Goal: Information Seeking & Learning: Learn about a topic

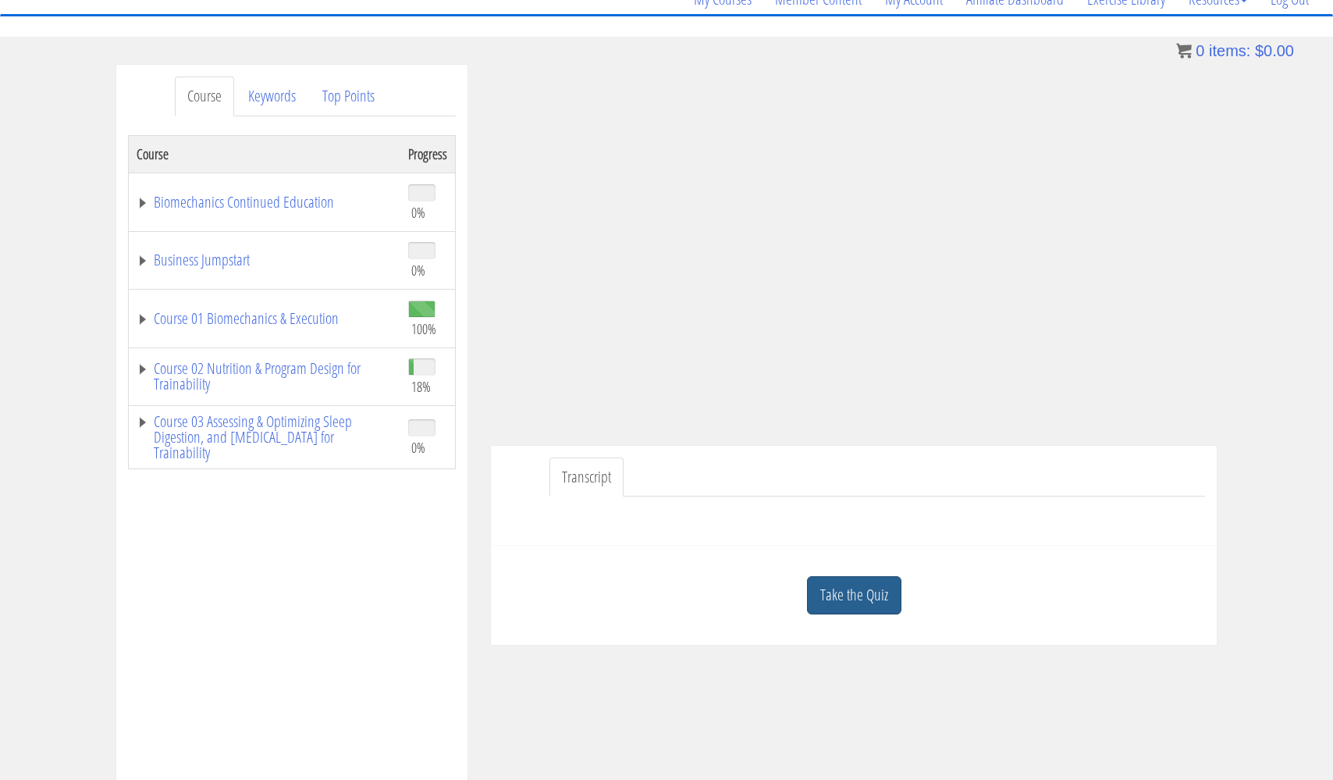
click at [841, 596] on link "Take the Quiz" at bounding box center [854, 595] width 94 height 38
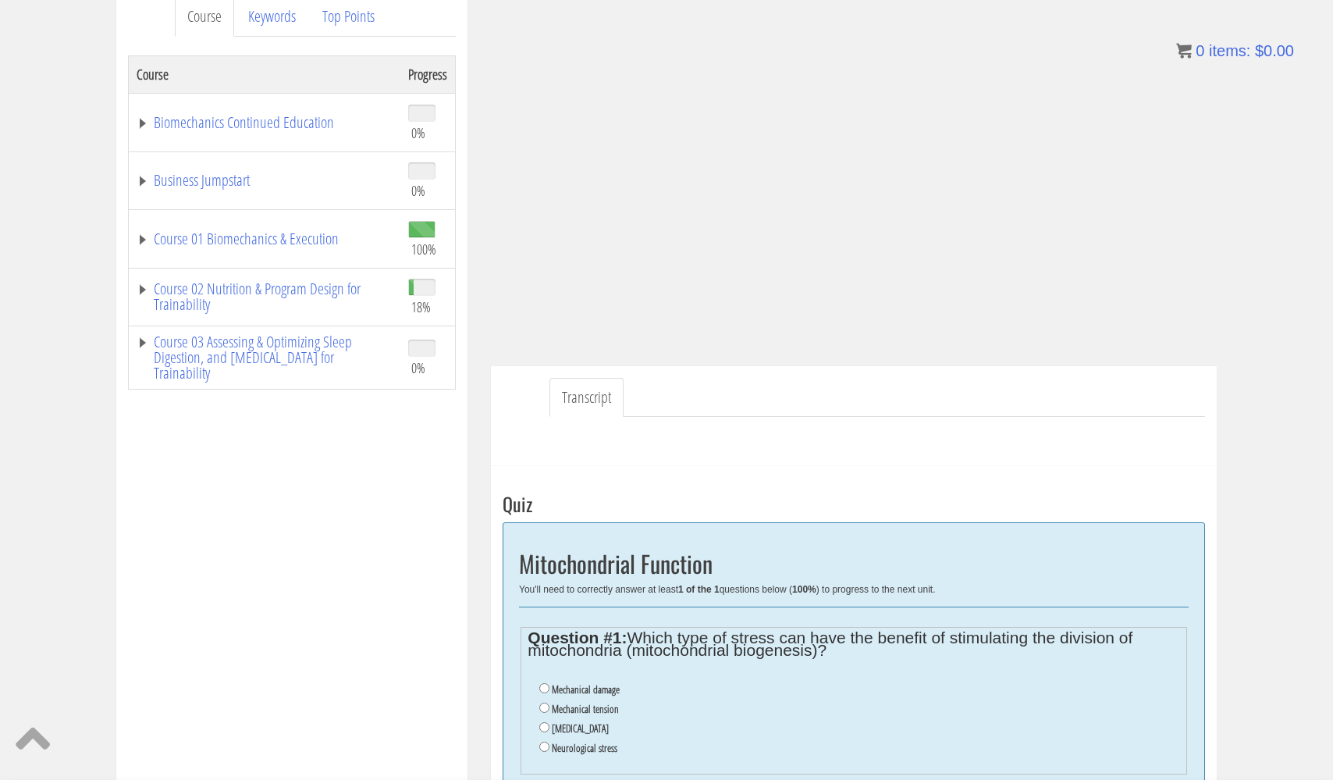
scroll to position [219, 0]
click at [544, 722] on input "Oxidative stress" at bounding box center [544, 727] width 10 height 10
radio input "true"
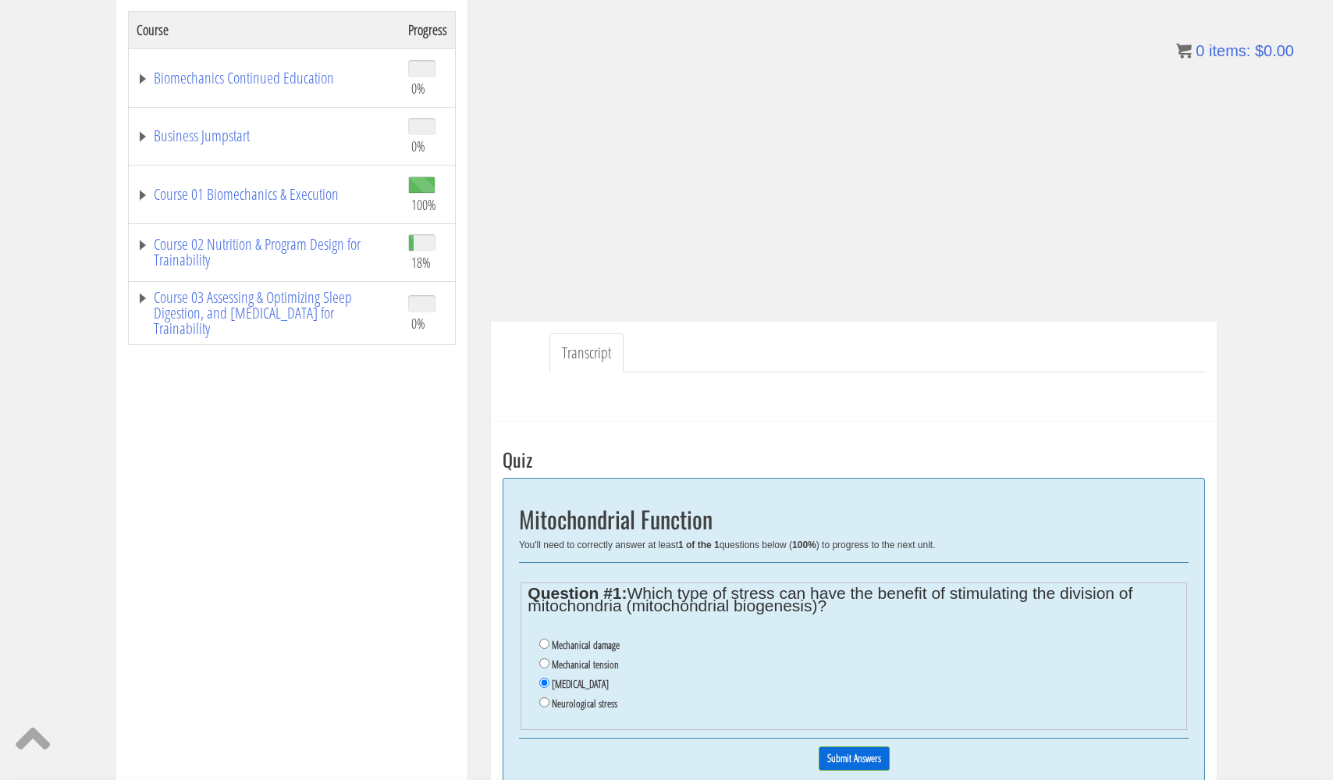
scroll to position [264, 0]
click at [842, 746] on input "Submit Answers" at bounding box center [854, 758] width 71 height 24
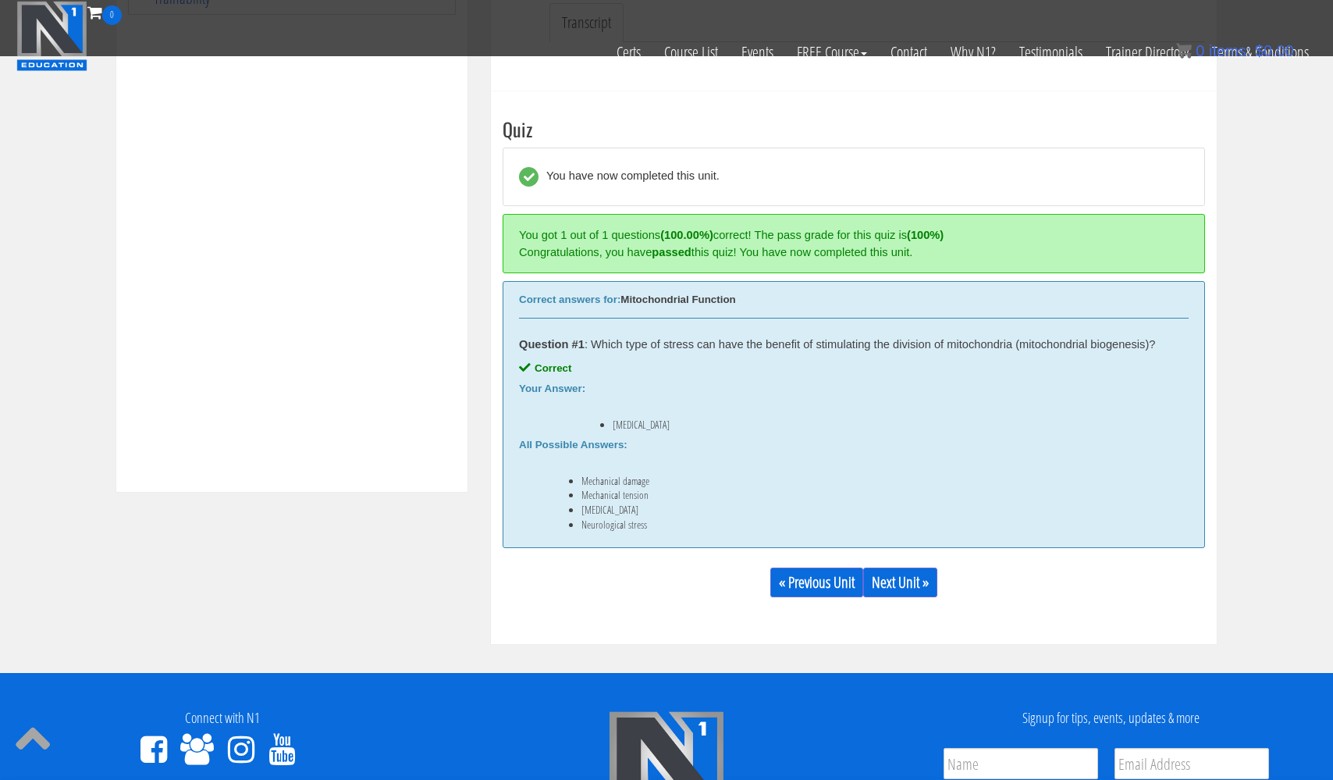
scroll to position [493, 0]
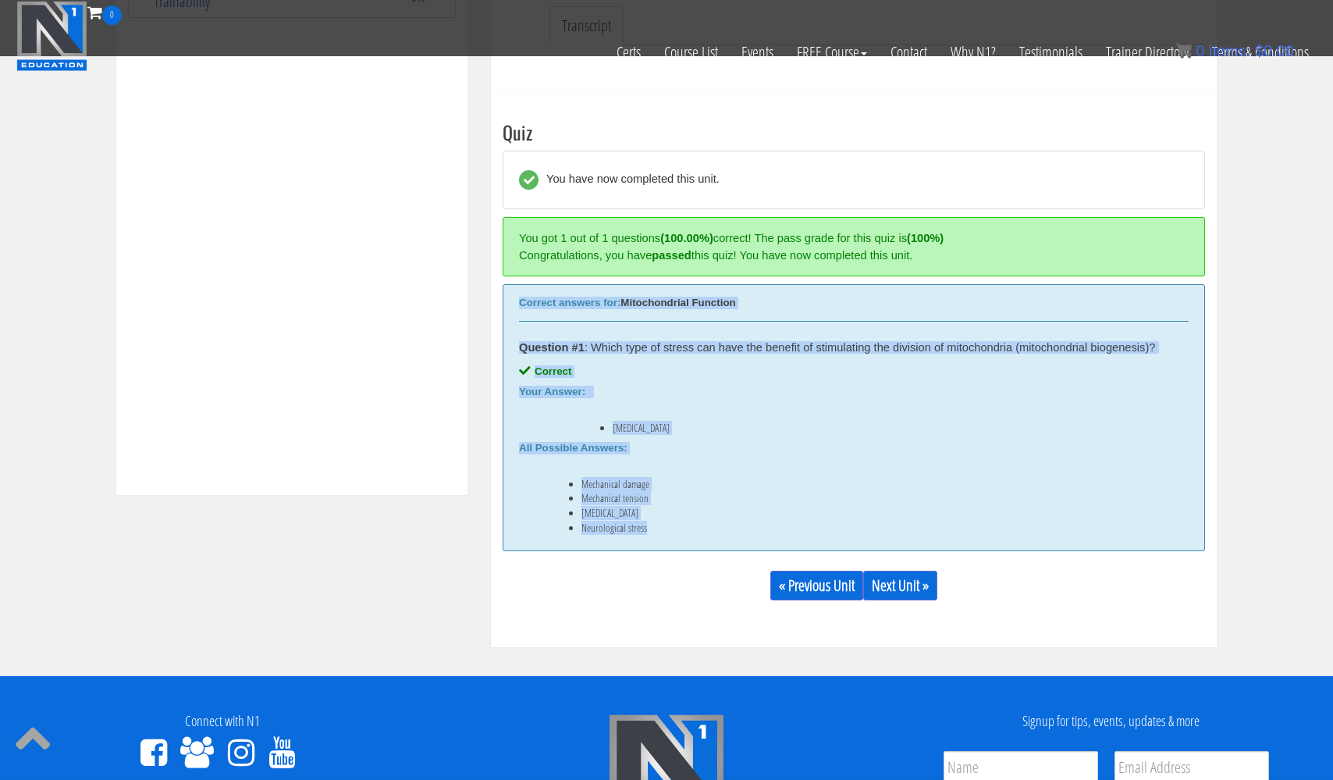
drag, startPoint x: 519, startPoint y: 300, endPoint x: 652, endPoint y: 529, distance: 265.1
click at [652, 529] on div "Correct answers for: Mitochondrial Function Question #1 : Which type of stress …" at bounding box center [854, 418] width 703 height 268
copy div "Correct answers for: Mitochondrial Function Question #1 : Which type of stress …"
click at [899, 582] on link "Next Unit »" at bounding box center [900, 586] width 74 height 30
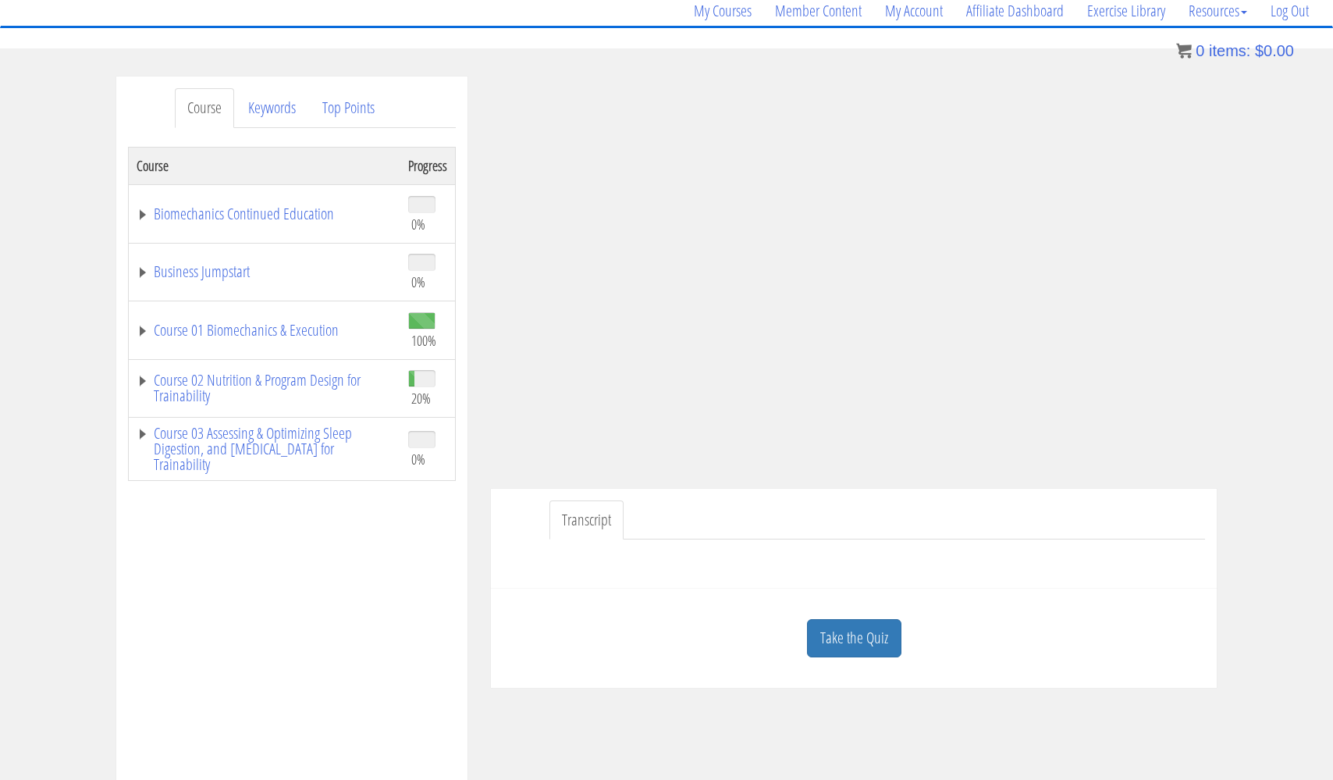
scroll to position [134, 0]
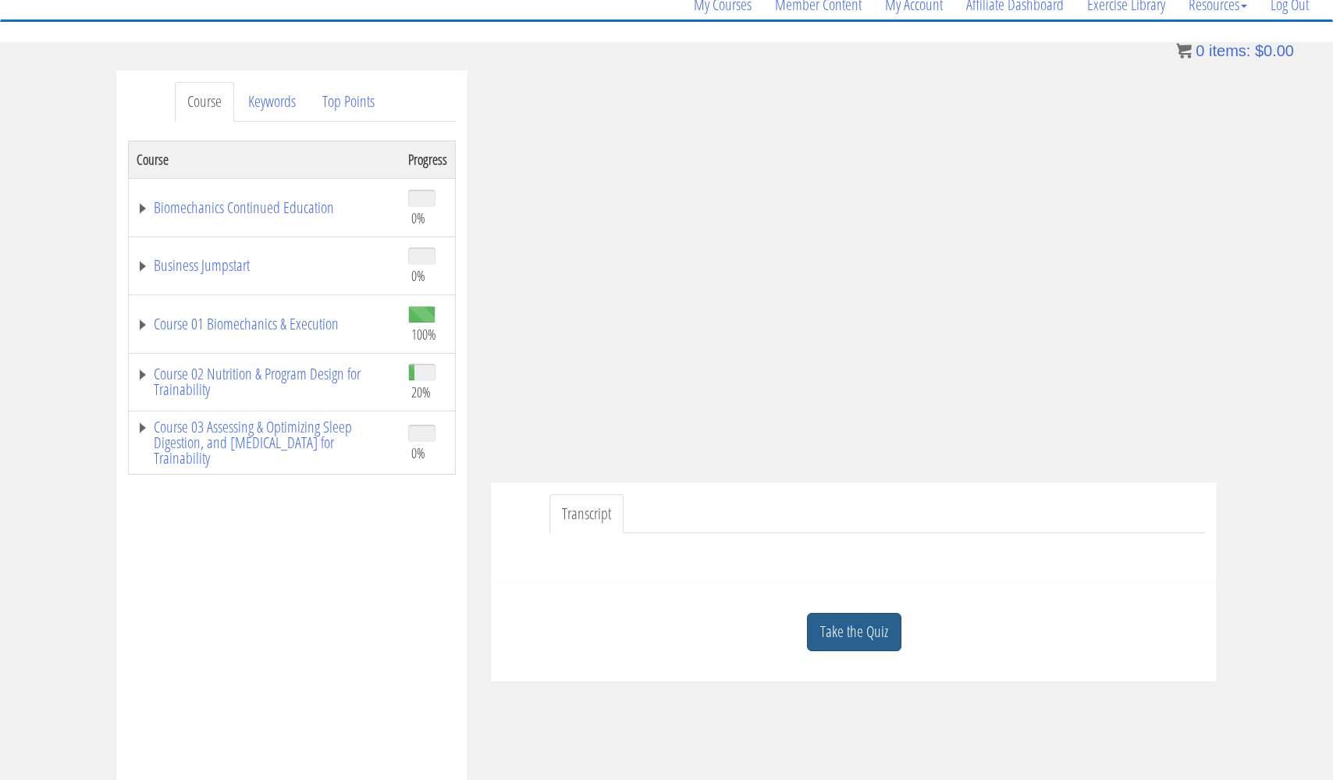
click at [858, 637] on link "Take the Quiz" at bounding box center [854, 632] width 94 height 38
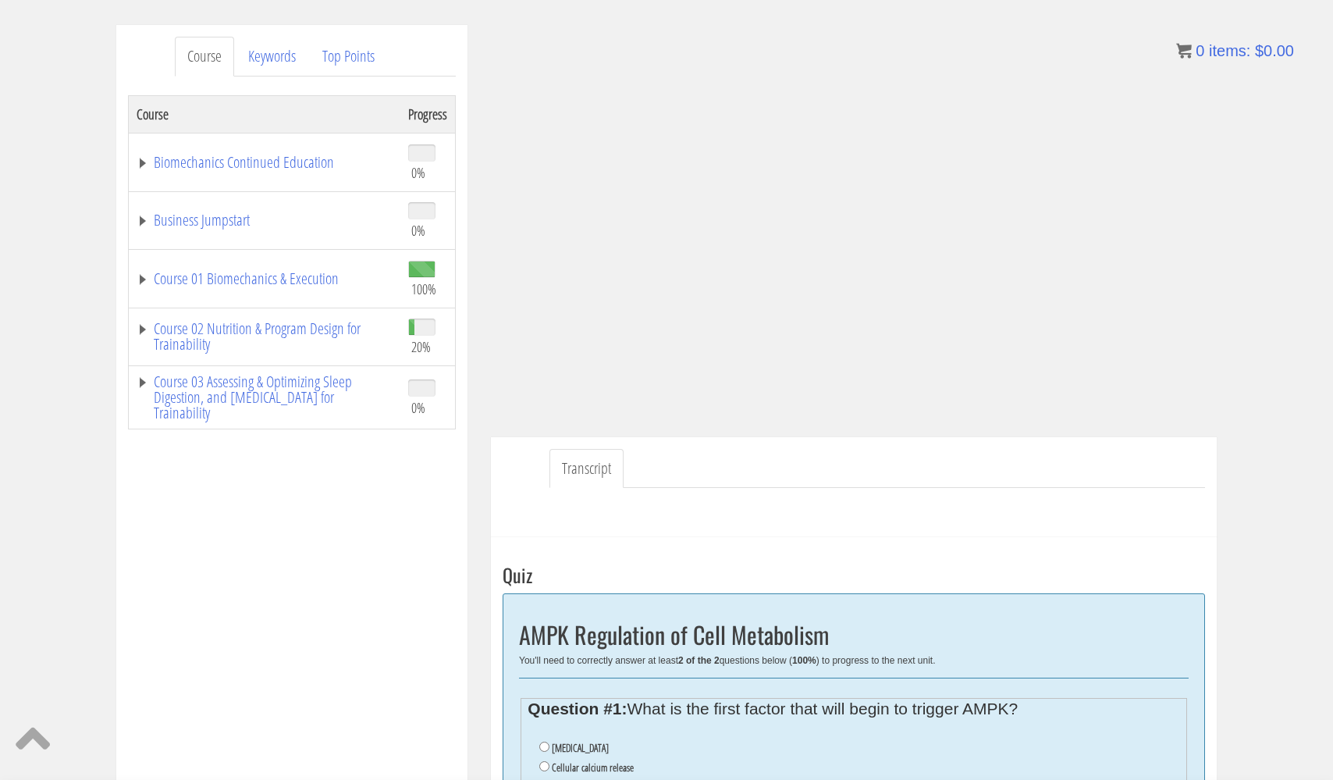
scroll to position [220, 0]
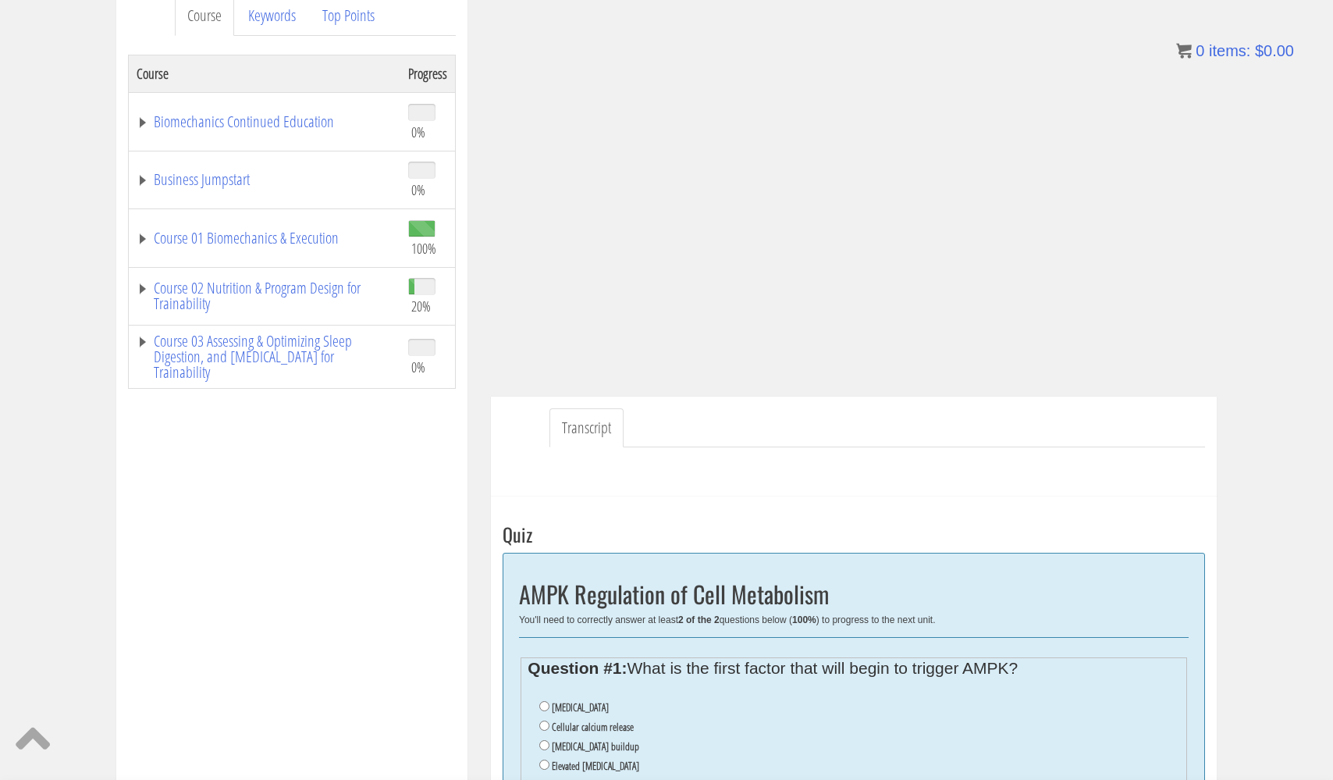
click at [545, 722] on input "Cellular calcium release" at bounding box center [544, 726] width 10 height 10
radio input "true"
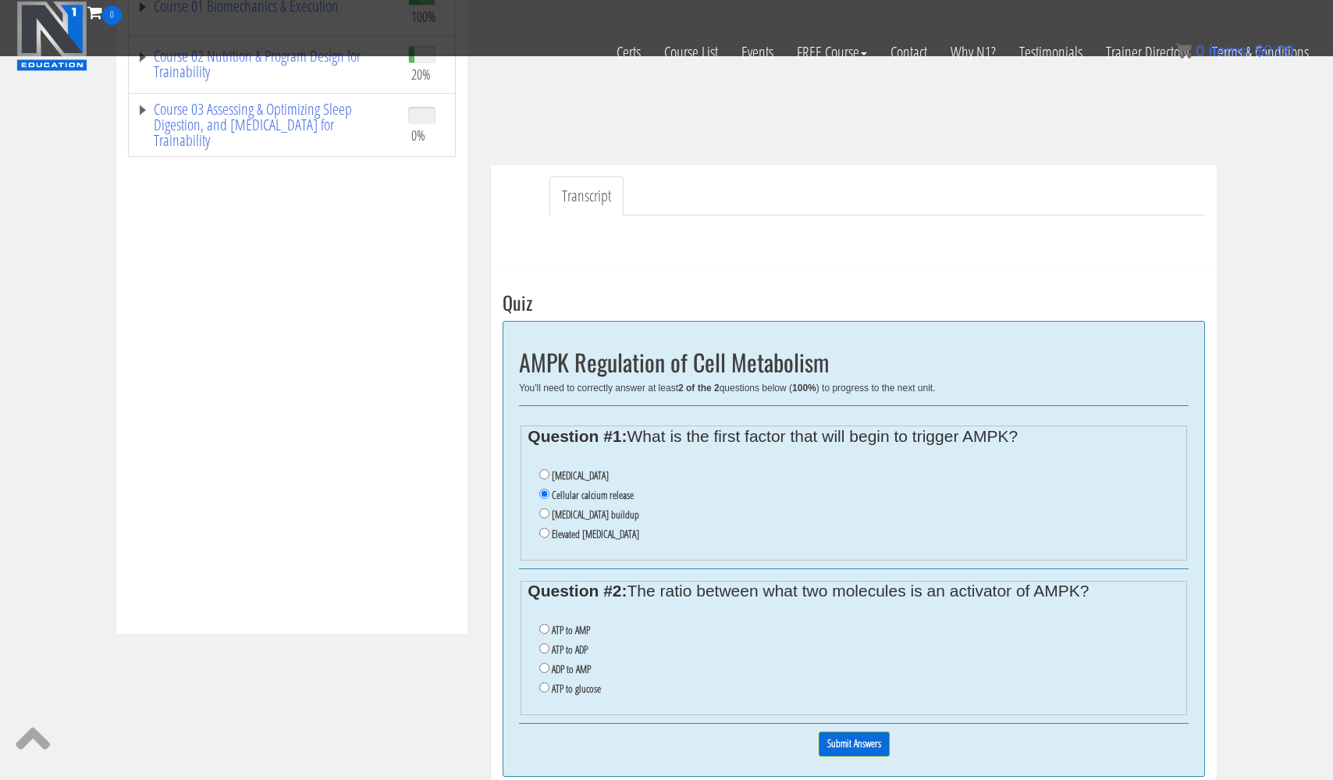
scroll to position [355, 0]
click at [546, 622] on input "ATP to AMP" at bounding box center [544, 627] width 10 height 10
radio input "true"
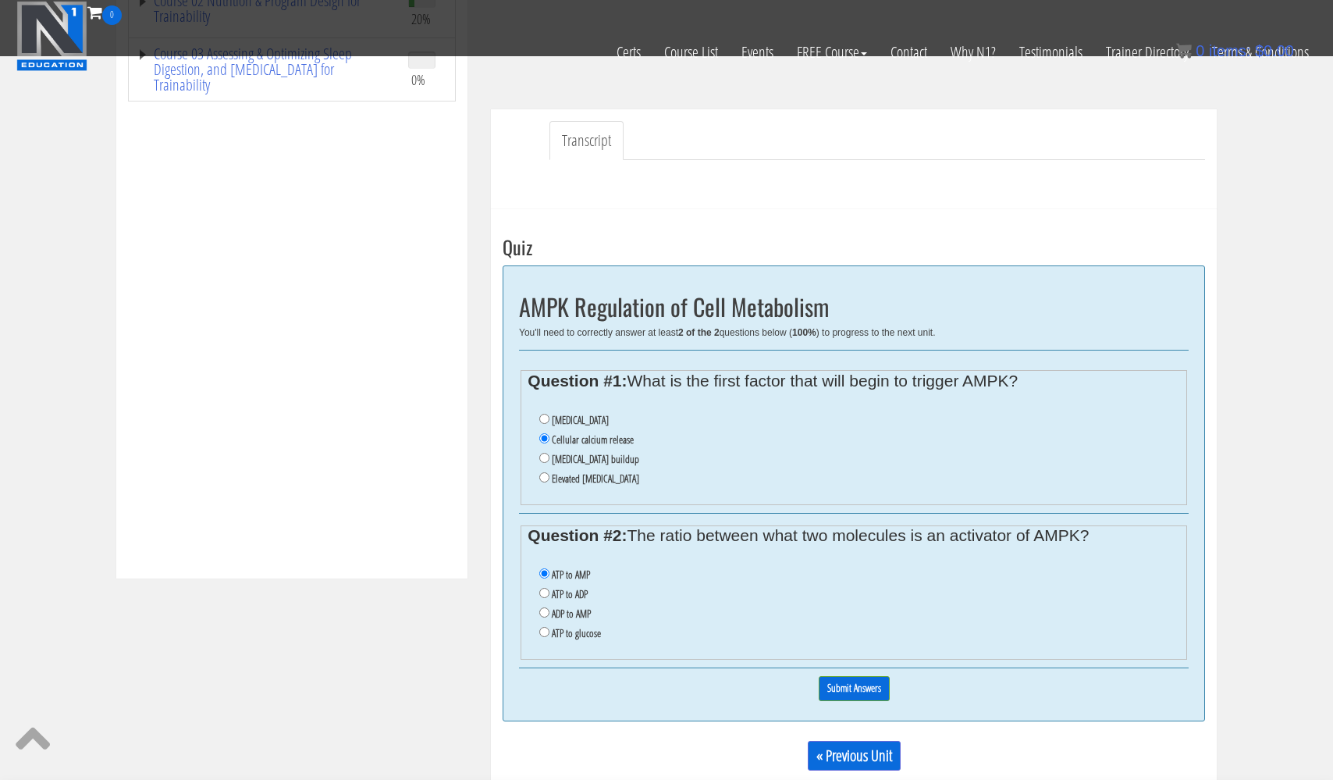
scroll to position [410, 0]
click at [845, 675] on input "Submit Answers" at bounding box center [854, 687] width 71 height 24
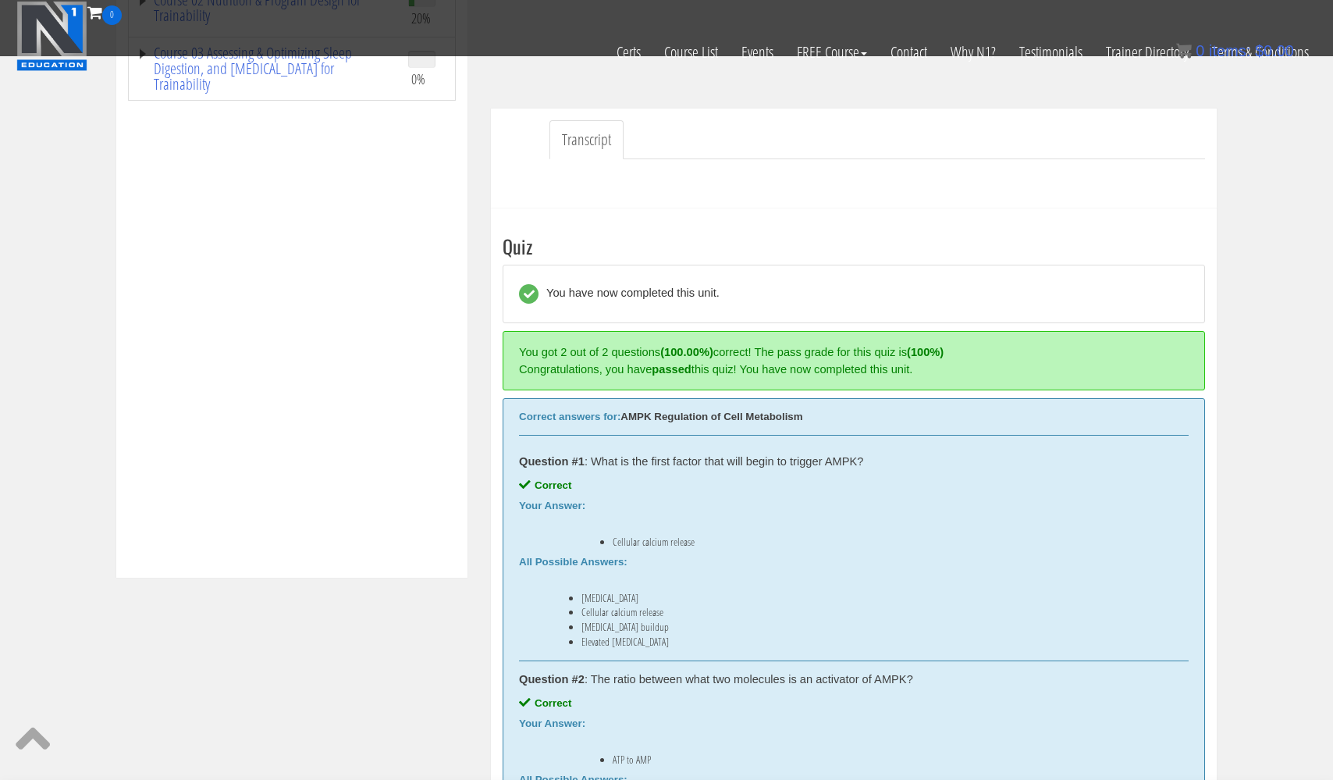
scroll to position [595, 0]
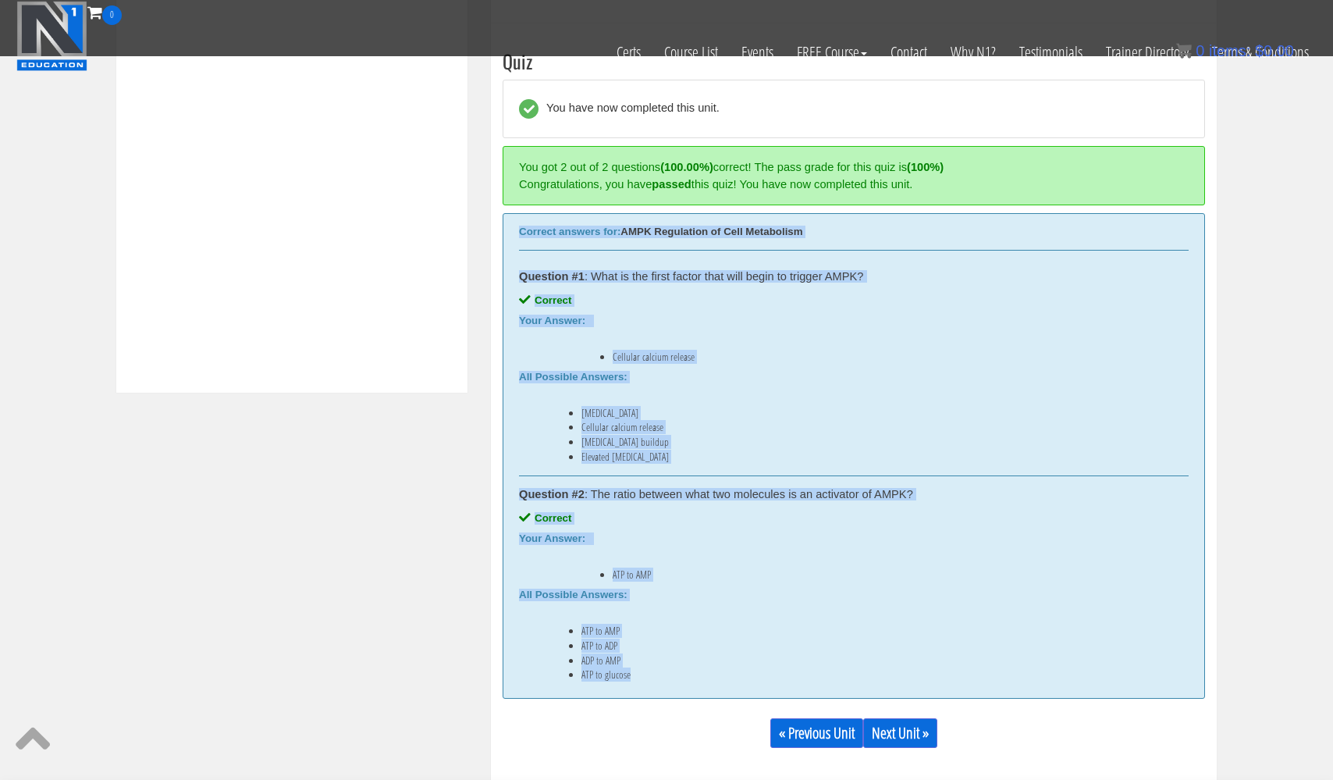
drag, startPoint x: 517, startPoint y: 228, endPoint x: 653, endPoint y: 675, distance: 467.0
click at [653, 675] on div "Correct answers for: AMPK Regulation of Cell Metabolism Question #1 : What is t…" at bounding box center [854, 456] width 703 height 486
copy div "Correct answers for: AMPK Regulation of Cell Metabolism Question #1 : What is t…"
click at [899, 740] on link "Next Unit »" at bounding box center [900, 733] width 74 height 30
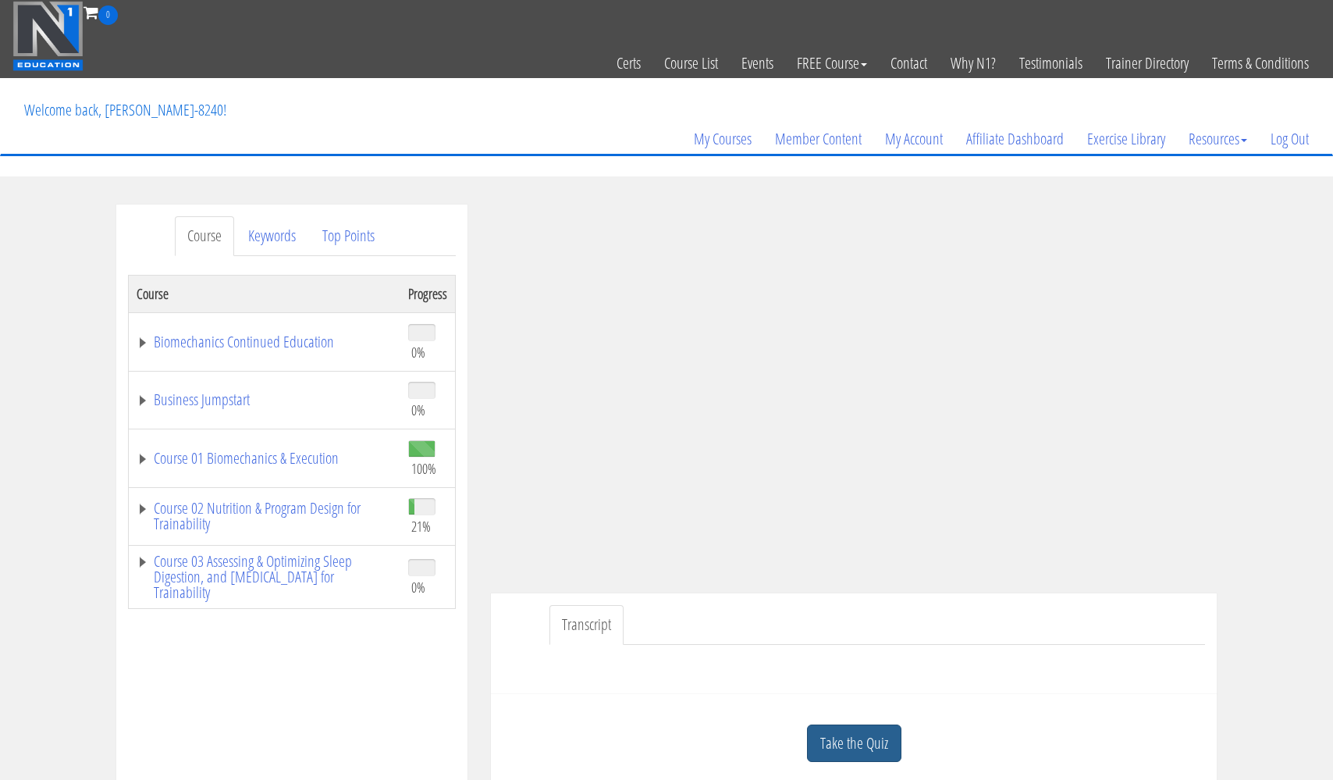
click at [842, 734] on link "Take the Quiz" at bounding box center [854, 743] width 94 height 38
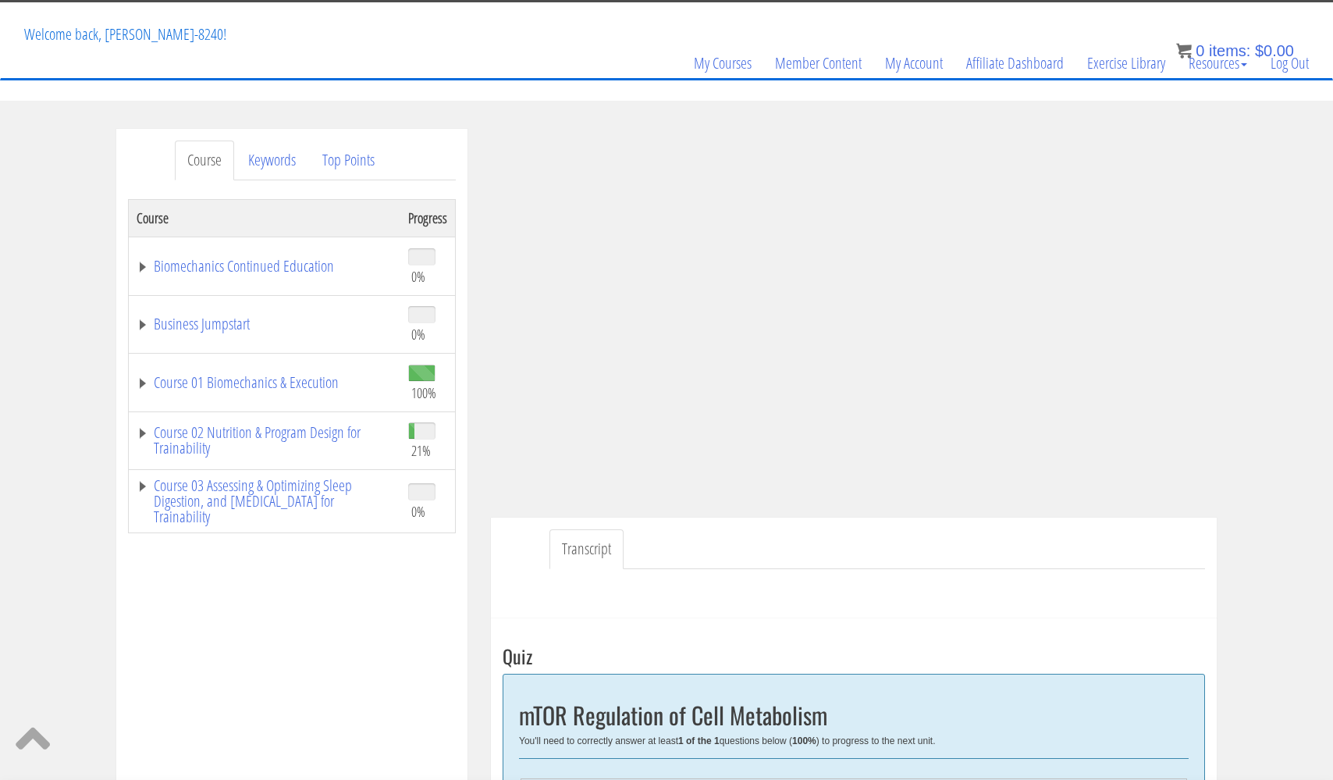
scroll to position [37, 0]
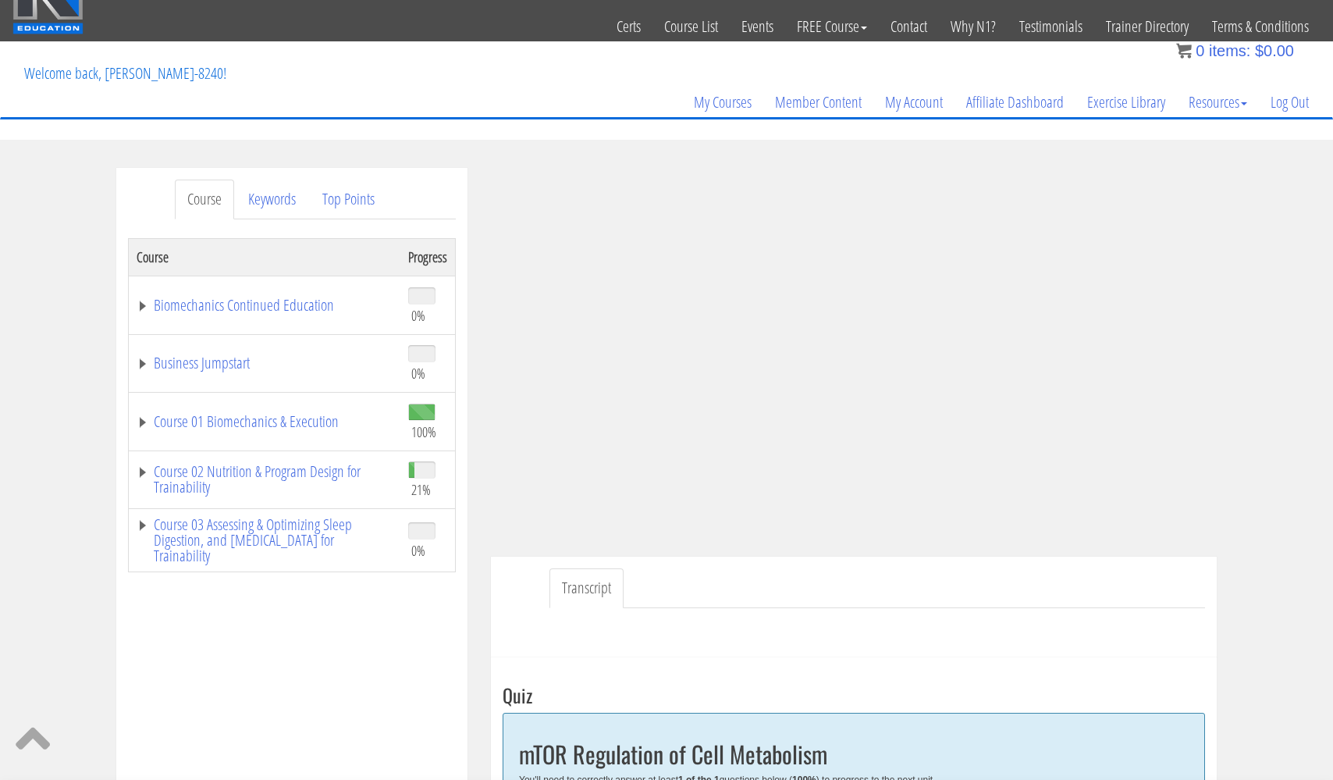
click at [1029, 580] on ul "Transcript" at bounding box center [878, 588] width 656 height 40
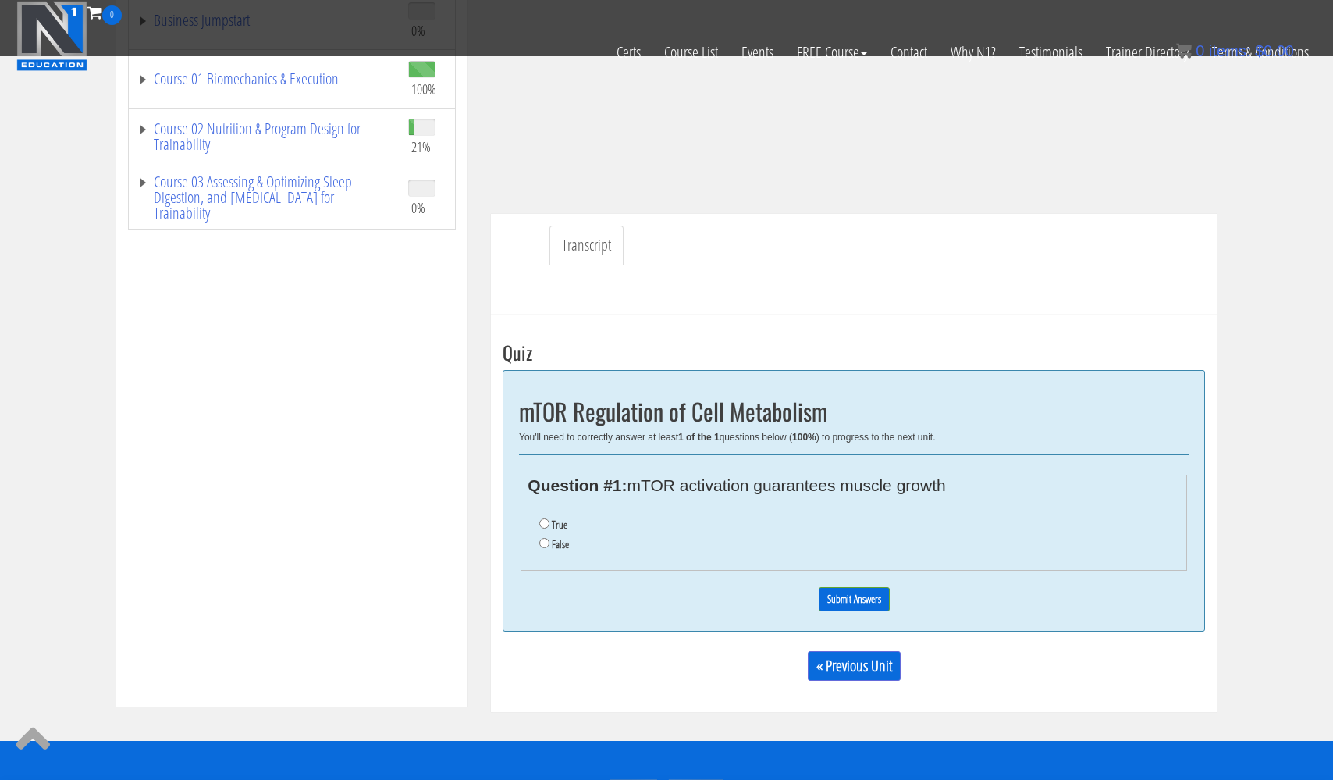
scroll to position [306, 0]
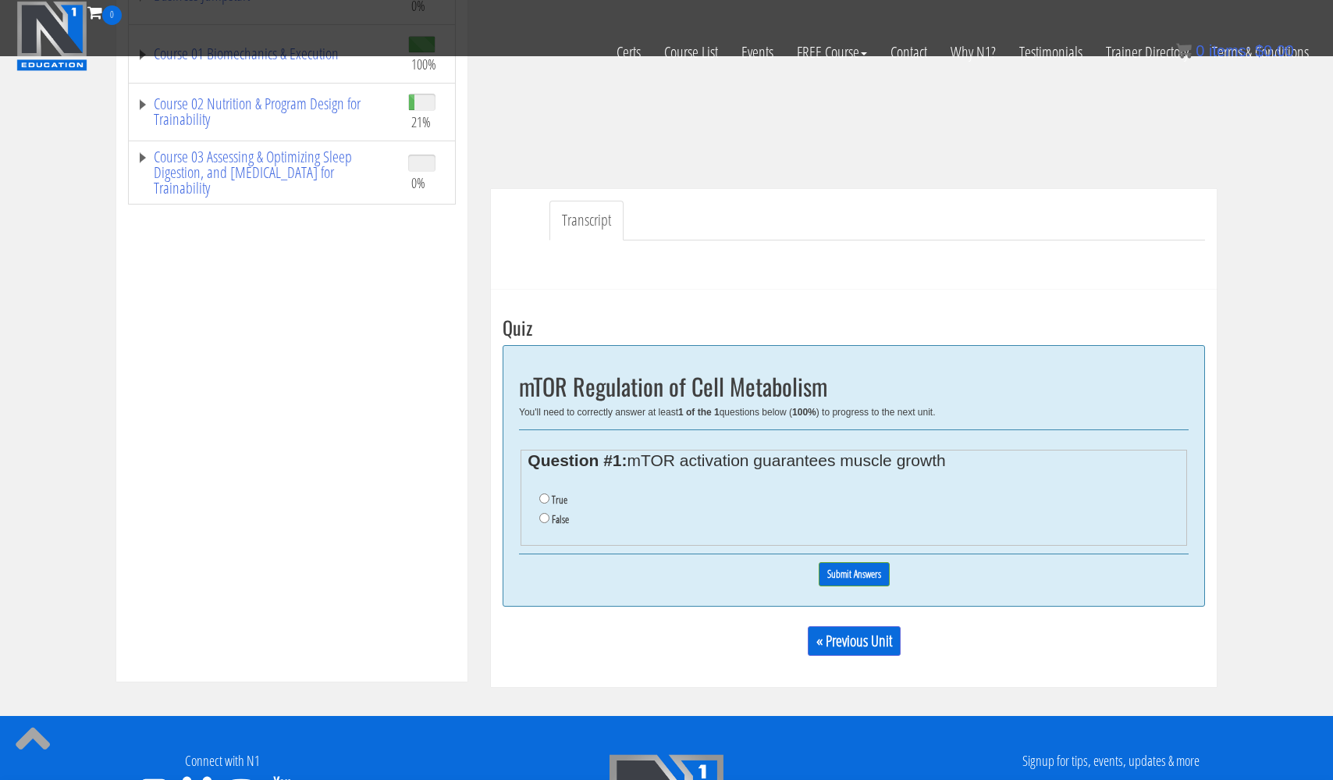
click at [546, 514] on input "False" at bounding box center [544, 518] width 10 height 10
radio input "true"
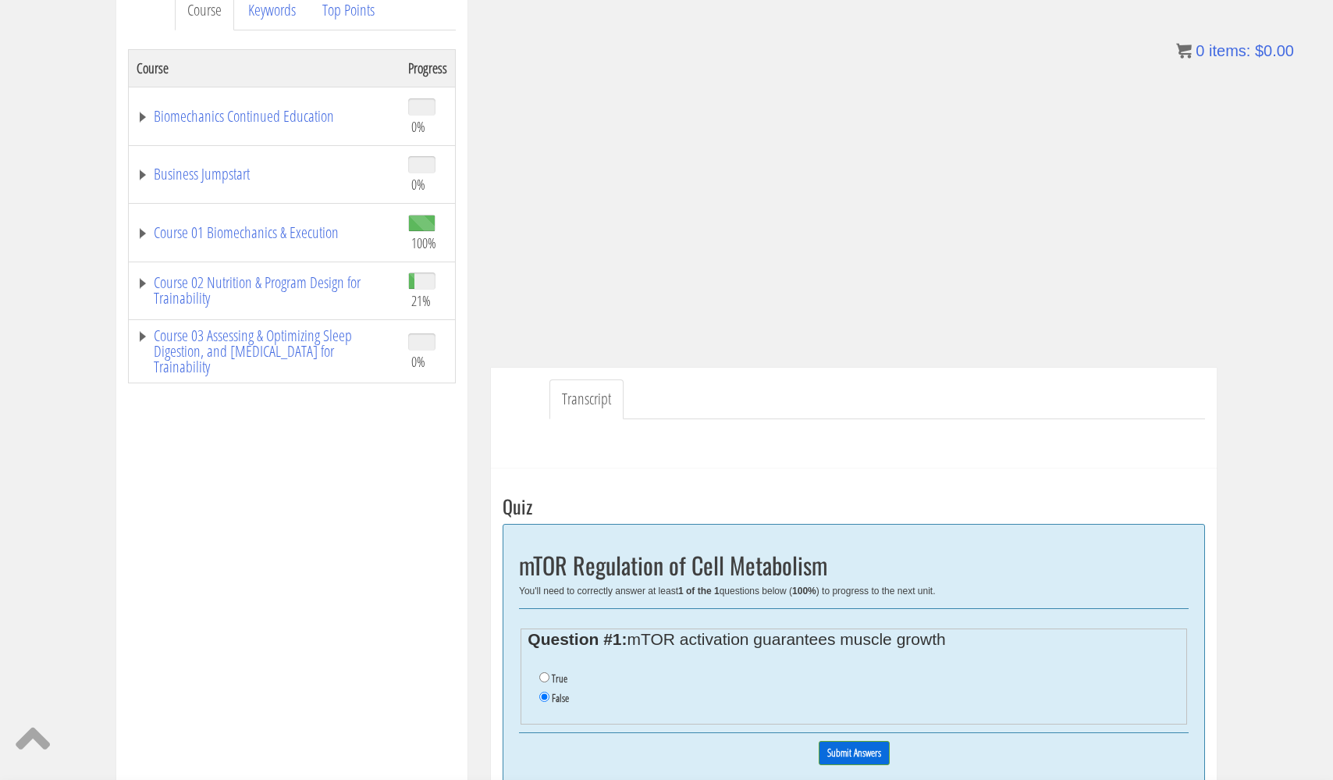
scroll to position [231, 0]
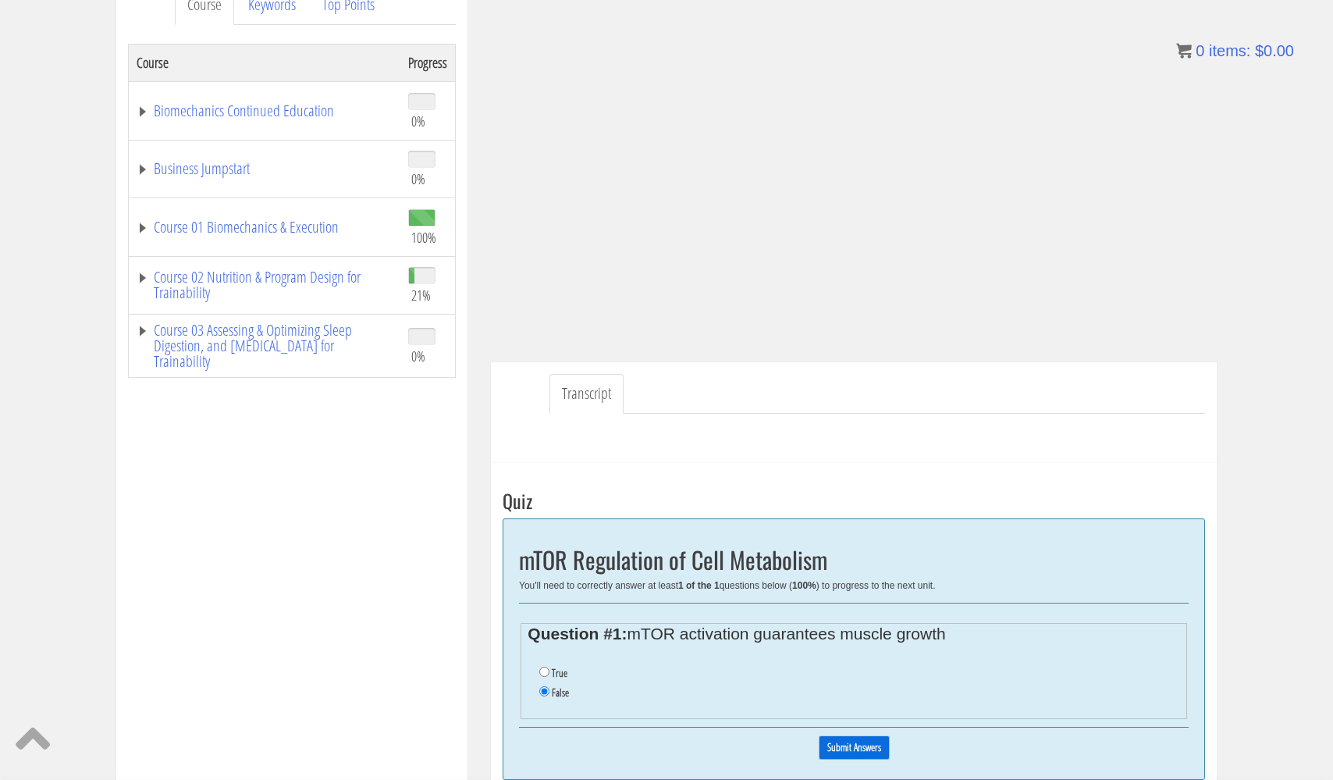
click at [845, 739] on input "Submit Answers" at bounding box center [854, 747] width 71 height 24
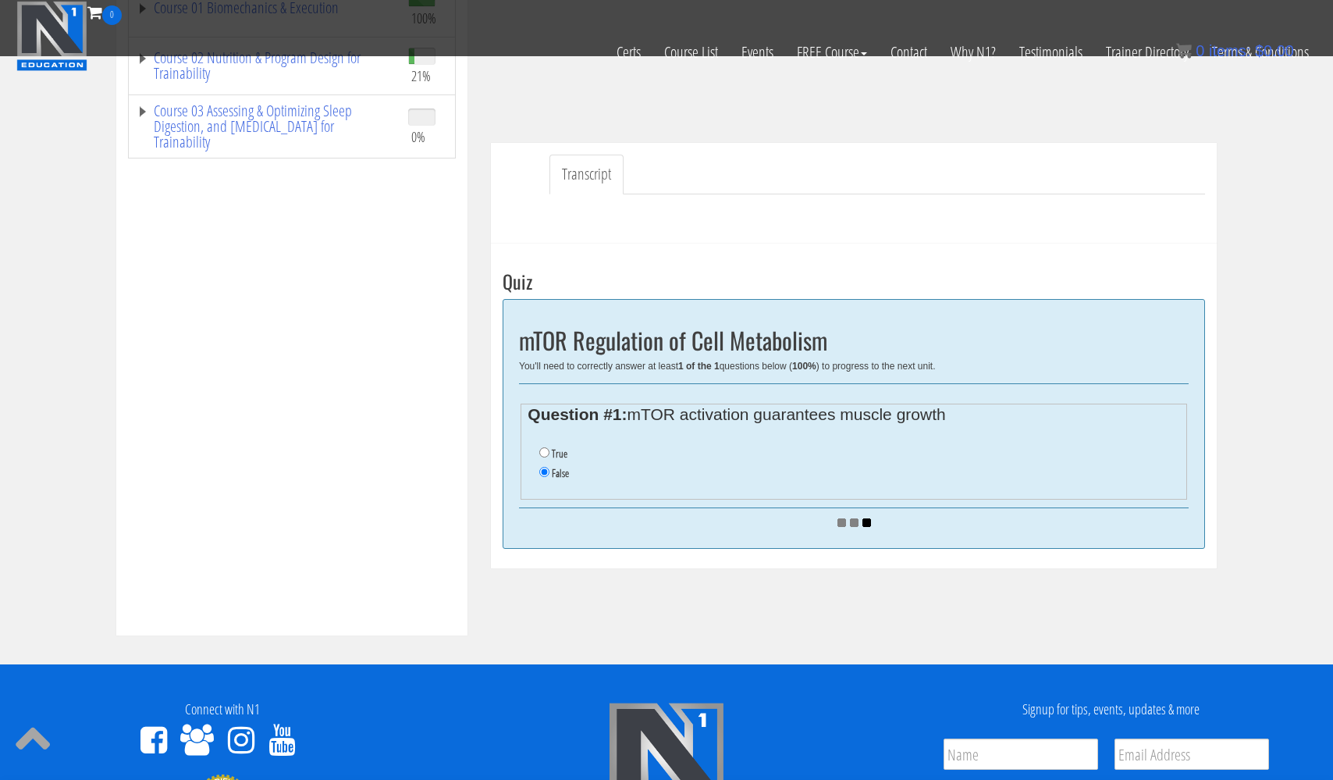
scroll to position [355, 0]
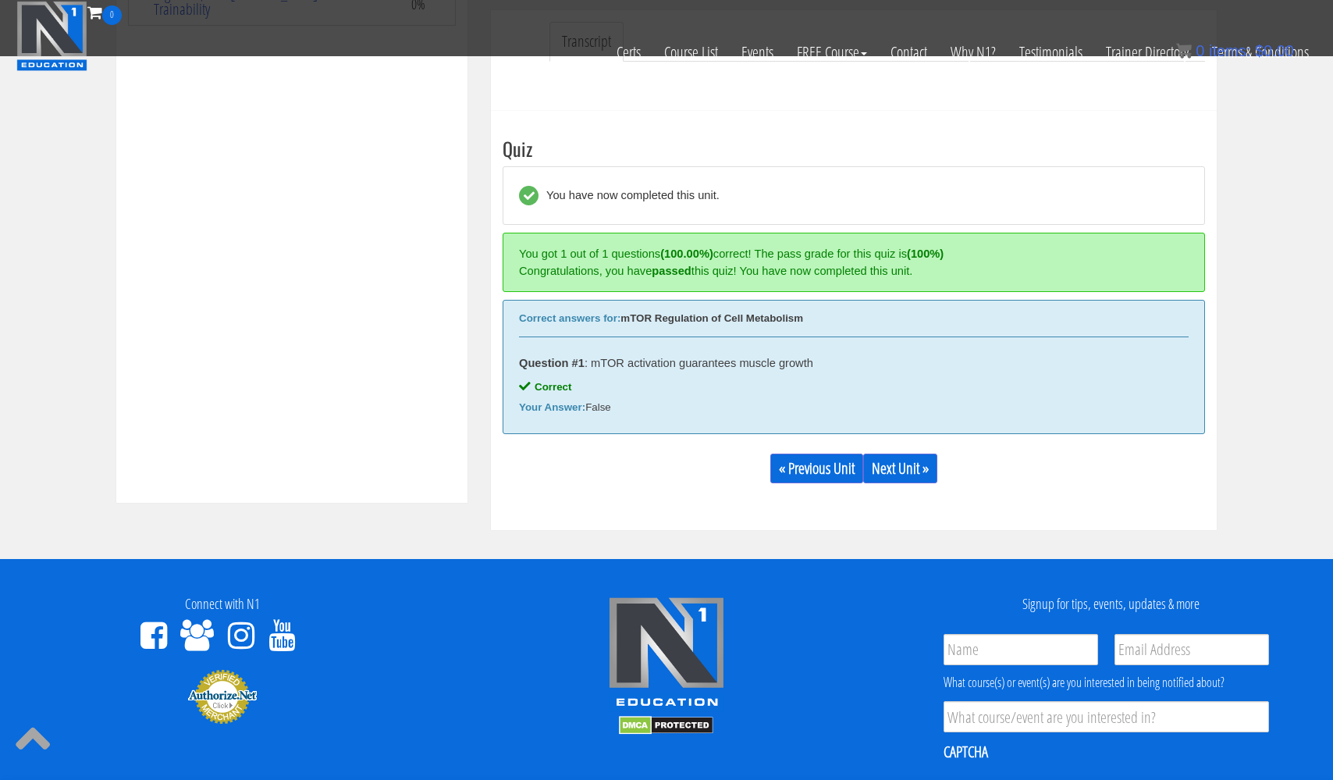
scroll to position [475, 0]
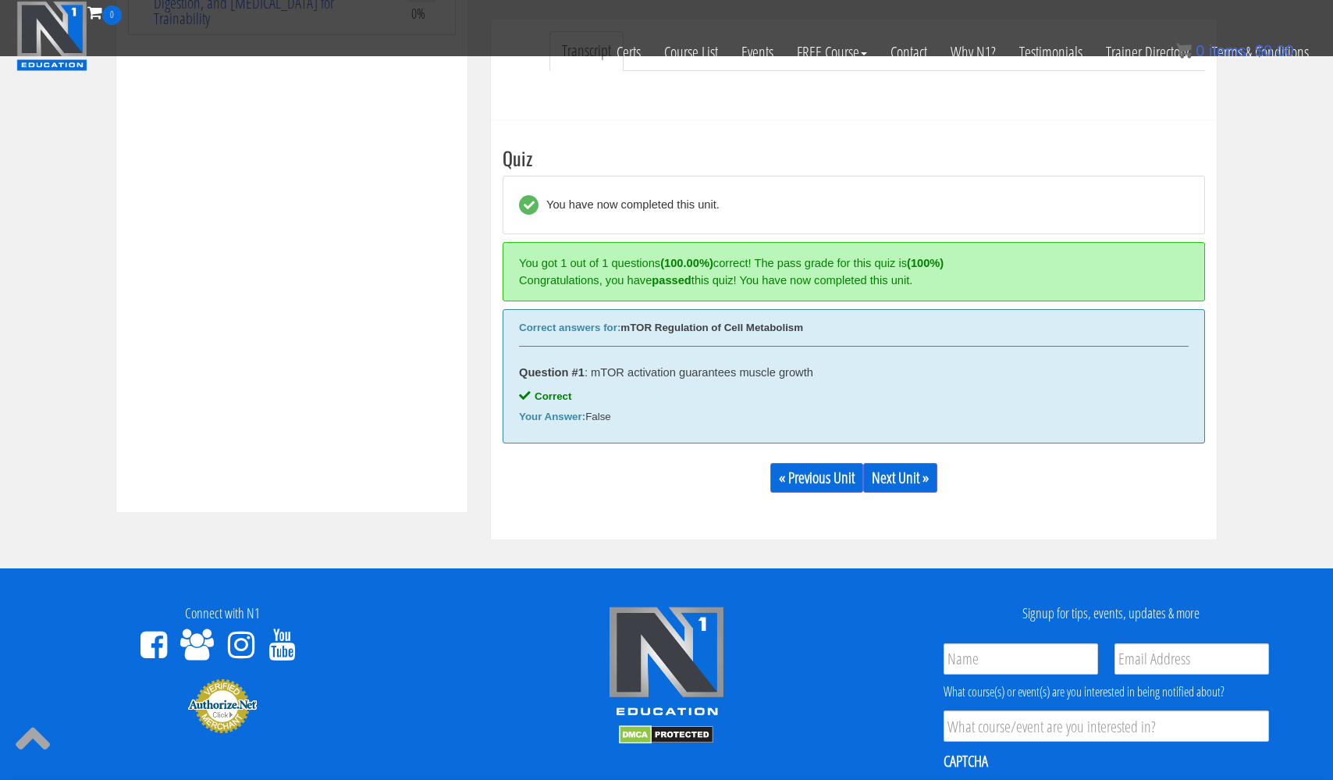
drag, startPoint x: 515, startPoint y: 322, endPoint x: 621, endPoint y: 415, distance: 140.6
click at [621, 415] on div "Correct answers for: mTOR Regulation of Cell Metabolism Question #1 : mTOR acti…" at bounding box center [854, 376] width 703 height 134
copy div "Correct answers for: mTOR Regulation of Cell Metabolism Question #1 : mTOR acti…"
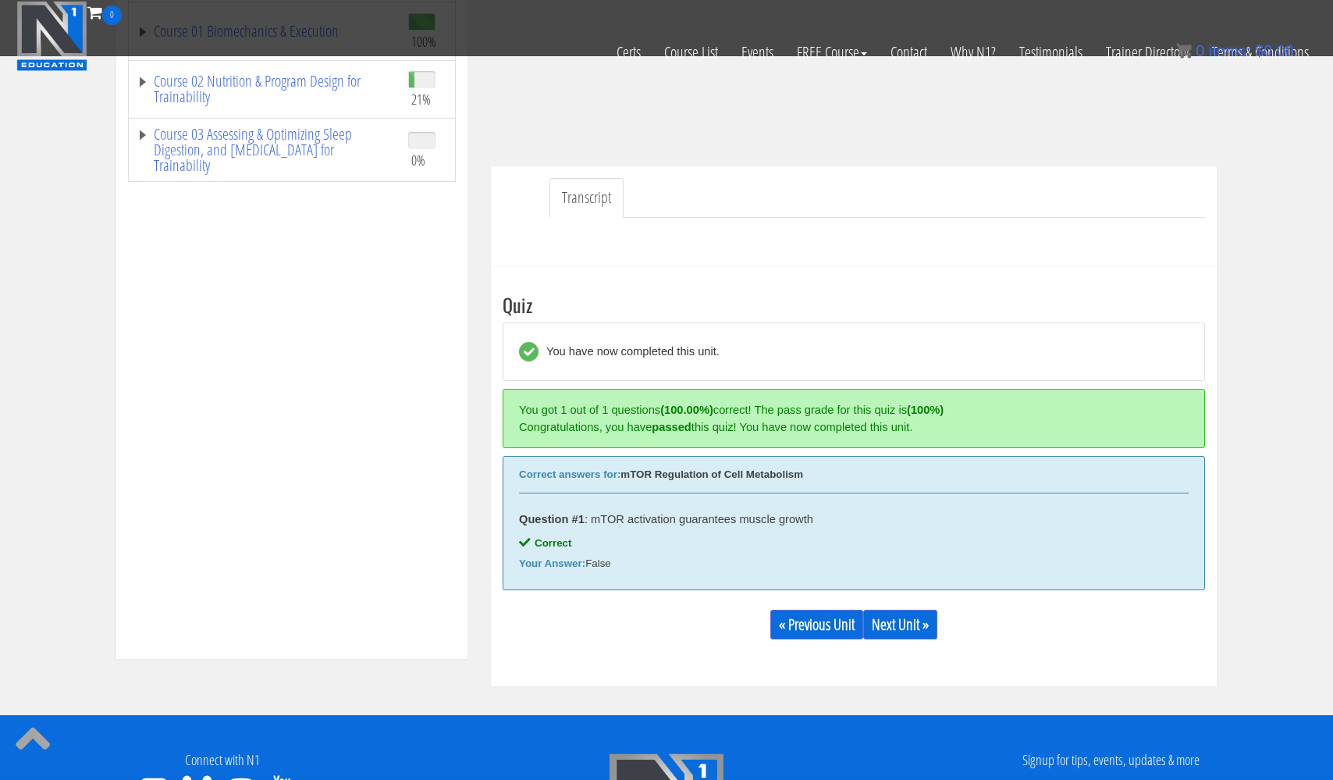
scroll to position [329, 0]
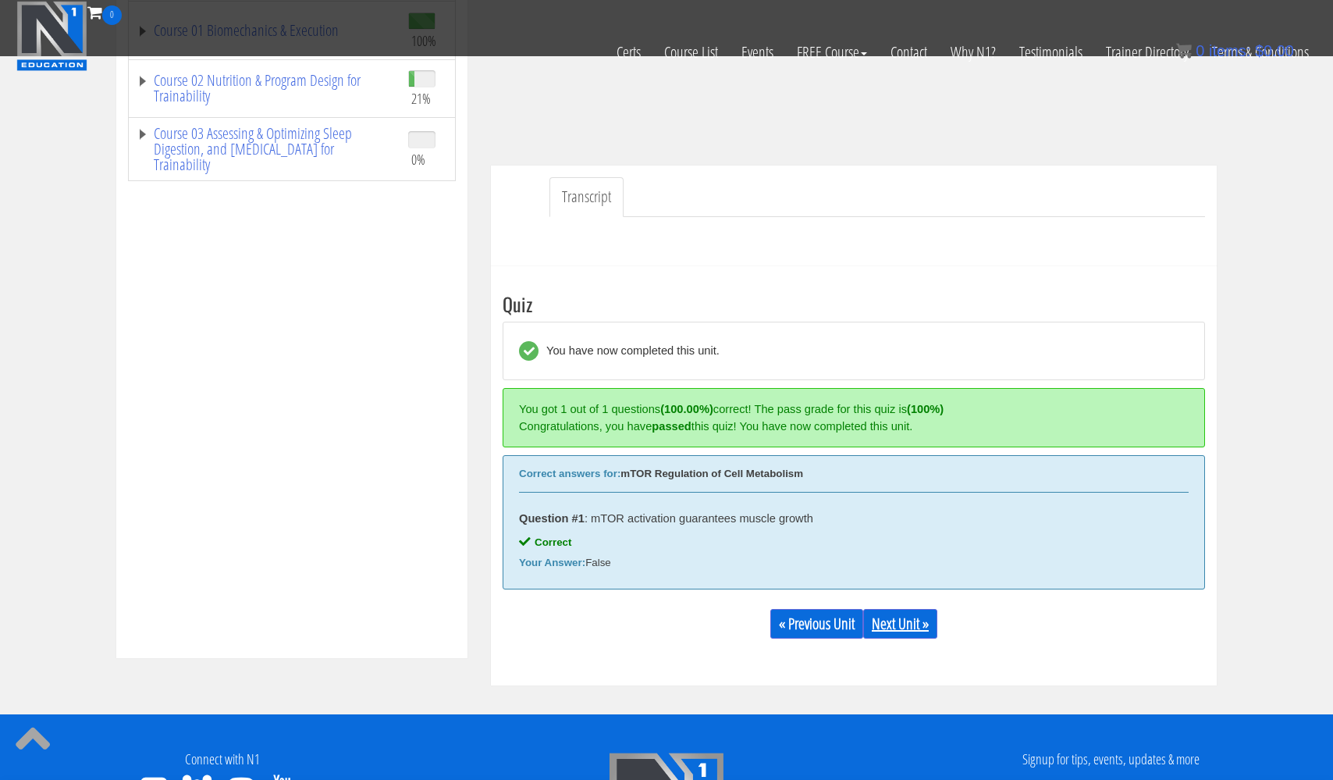
click at [895, 621] on link "Next Unit »" at bounding box center [900, 624] width 74 height 30
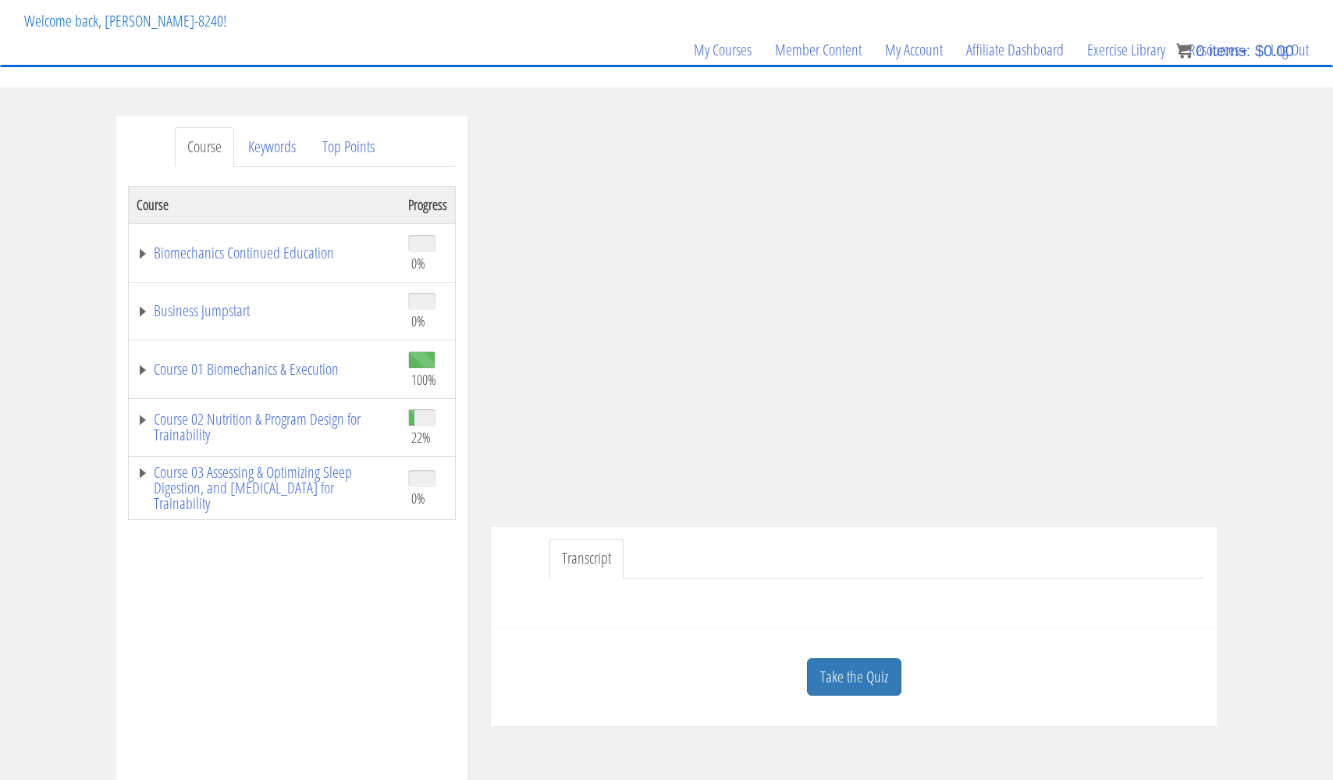
scroll to position [91, 0]
click at [856, 675] on link "Take the Quiz" at bounding box center [854, 675] width 94 height 38
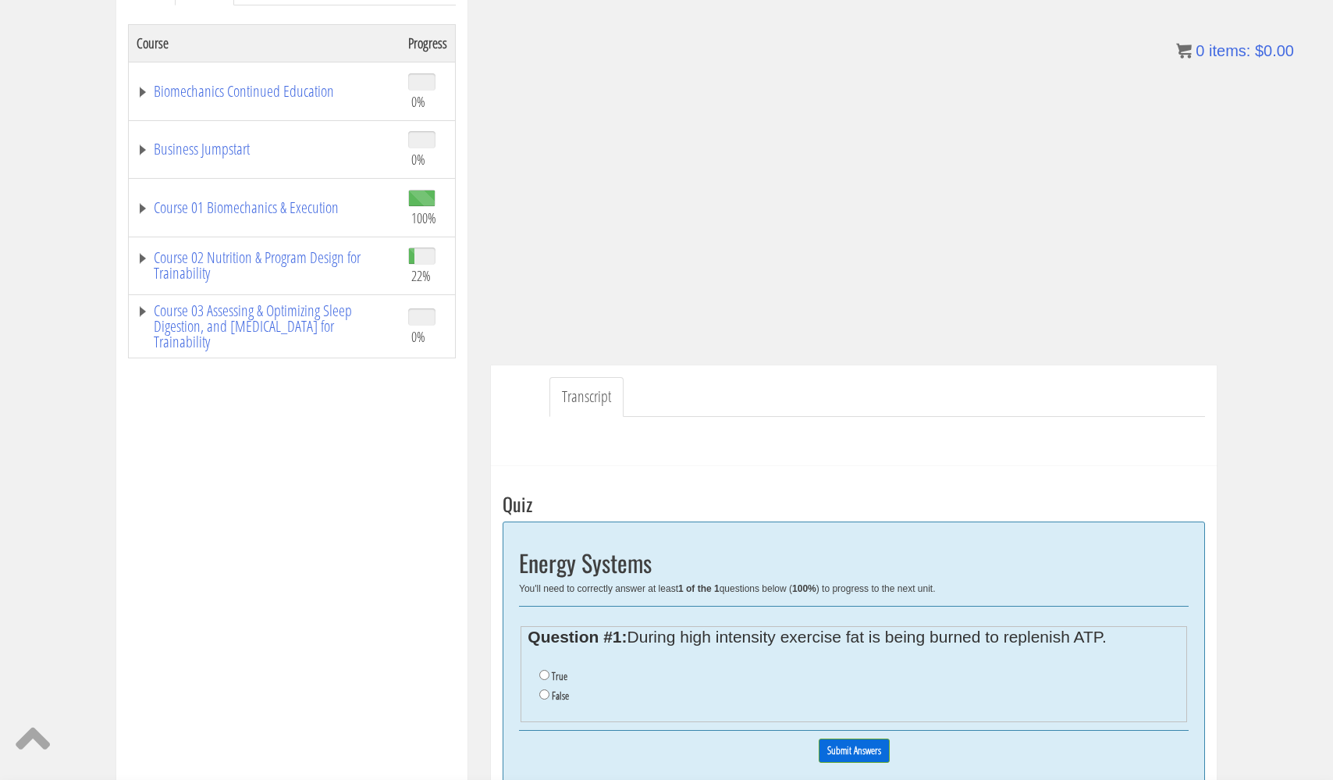
scroll to position [217, 0]
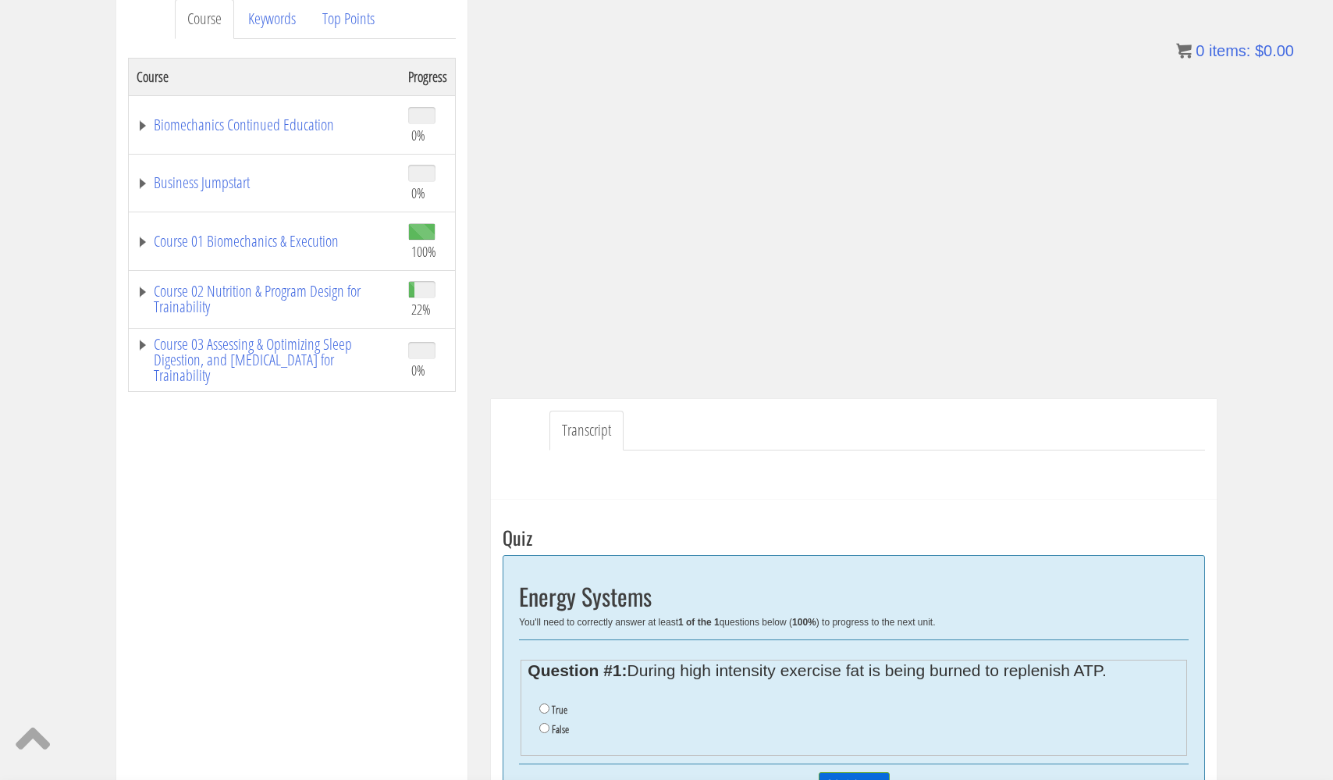
click at [856, 675] on legend "Question #1: During high intensity exercise fat is being burned to replenish AT…" at bounding box center [854, 670] width 652 height 12
click at [851, 651] on div "Question #1: During high intensity exercise fat is being burned to replenish AT…" at bounding box center [854, 706] width 670 height 116
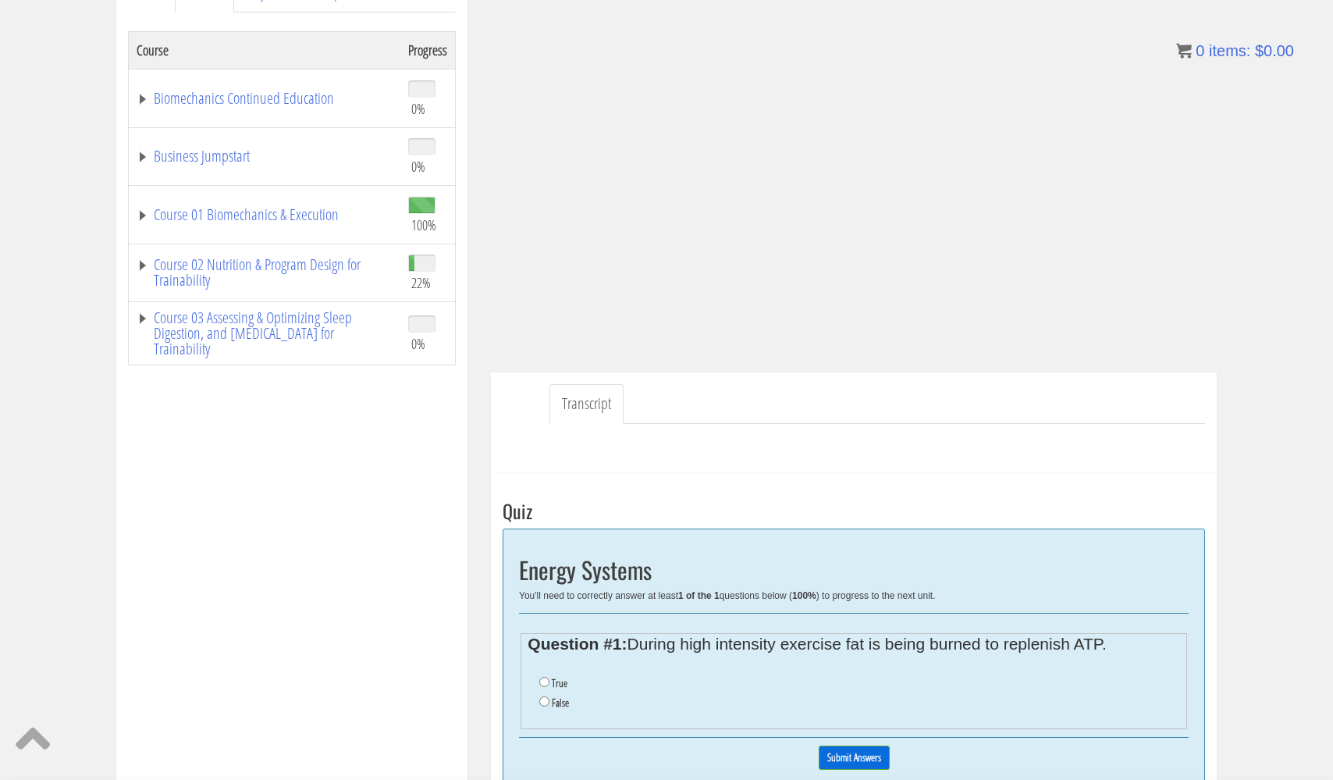
scroll to position [247, 0]
click at [544, 696] on input "False" at bounding box center [544, 698] width 10 height 10
radio input "true"
click at [840, 753] on input "Submit Answers" at bounding box center [854, 754] width 71 height 24
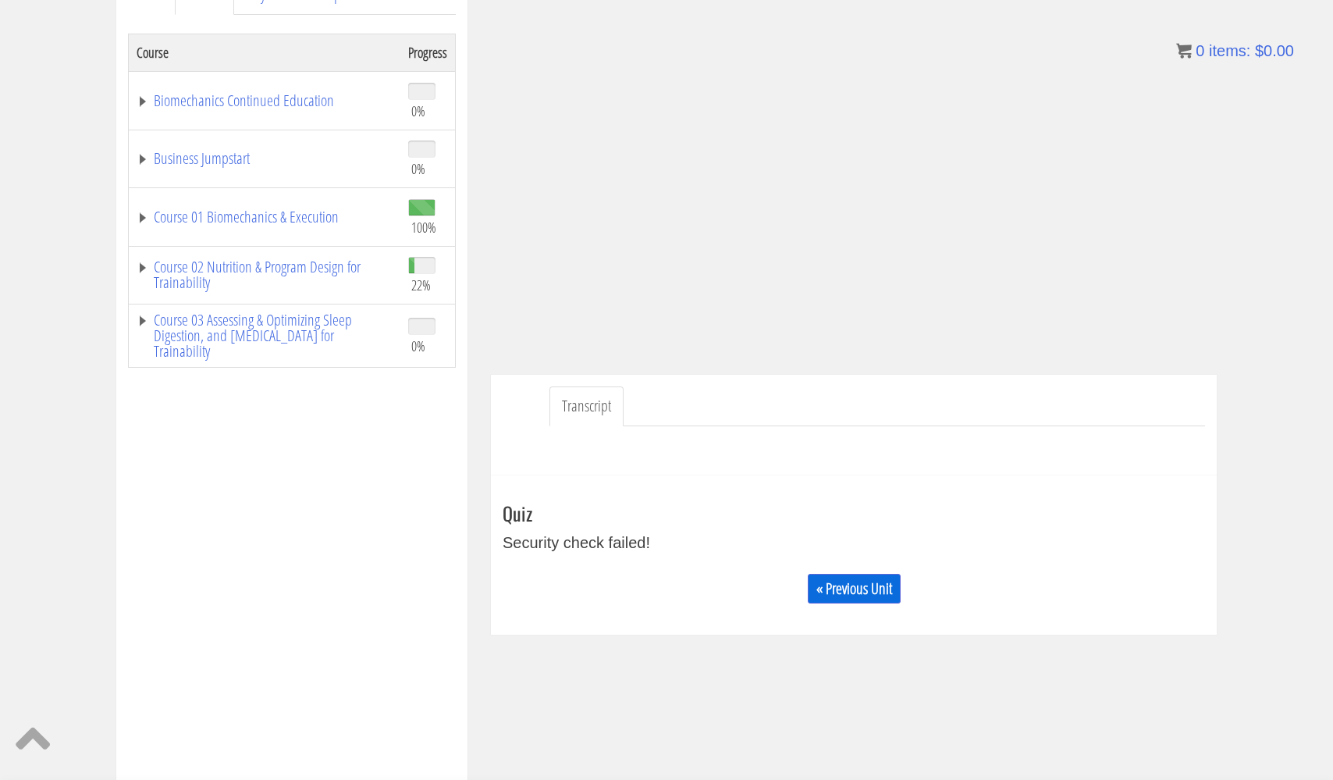
scroll to position [234, 0]
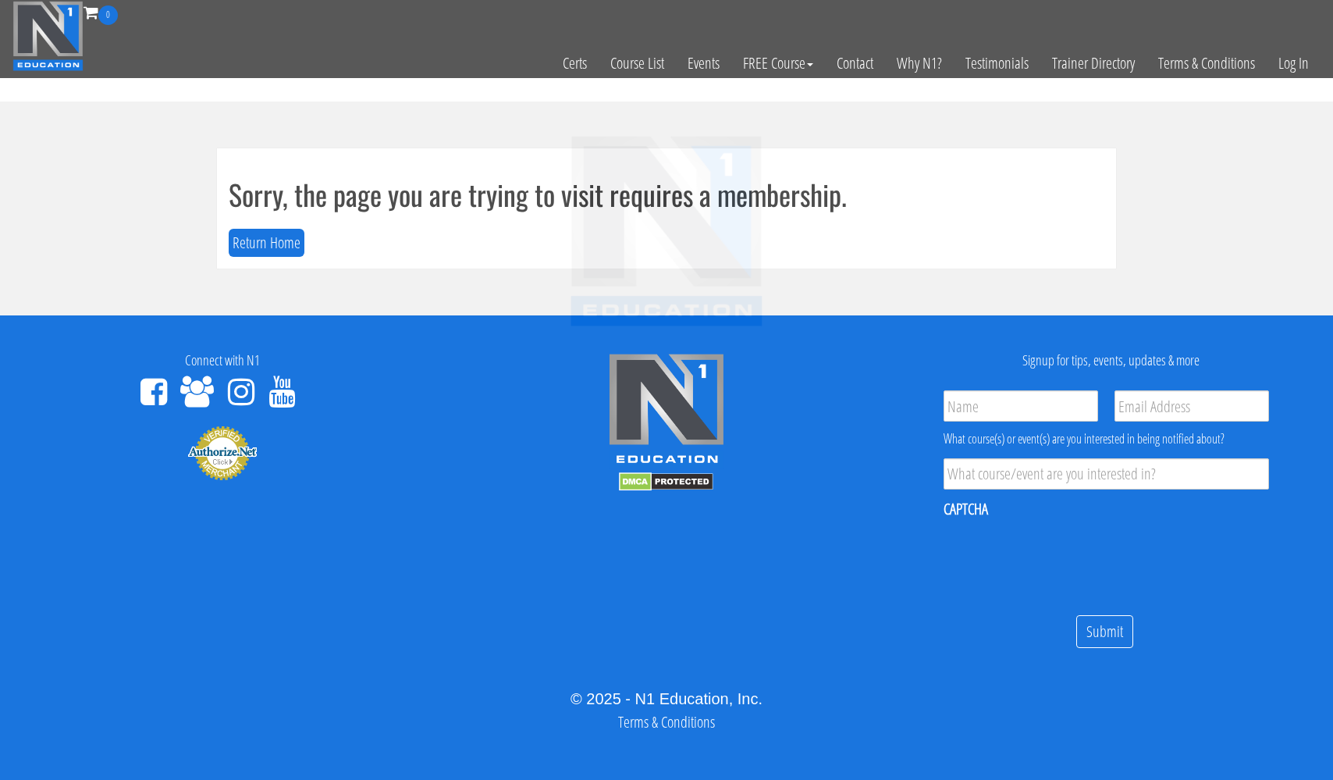
scroll to position [9, 0]
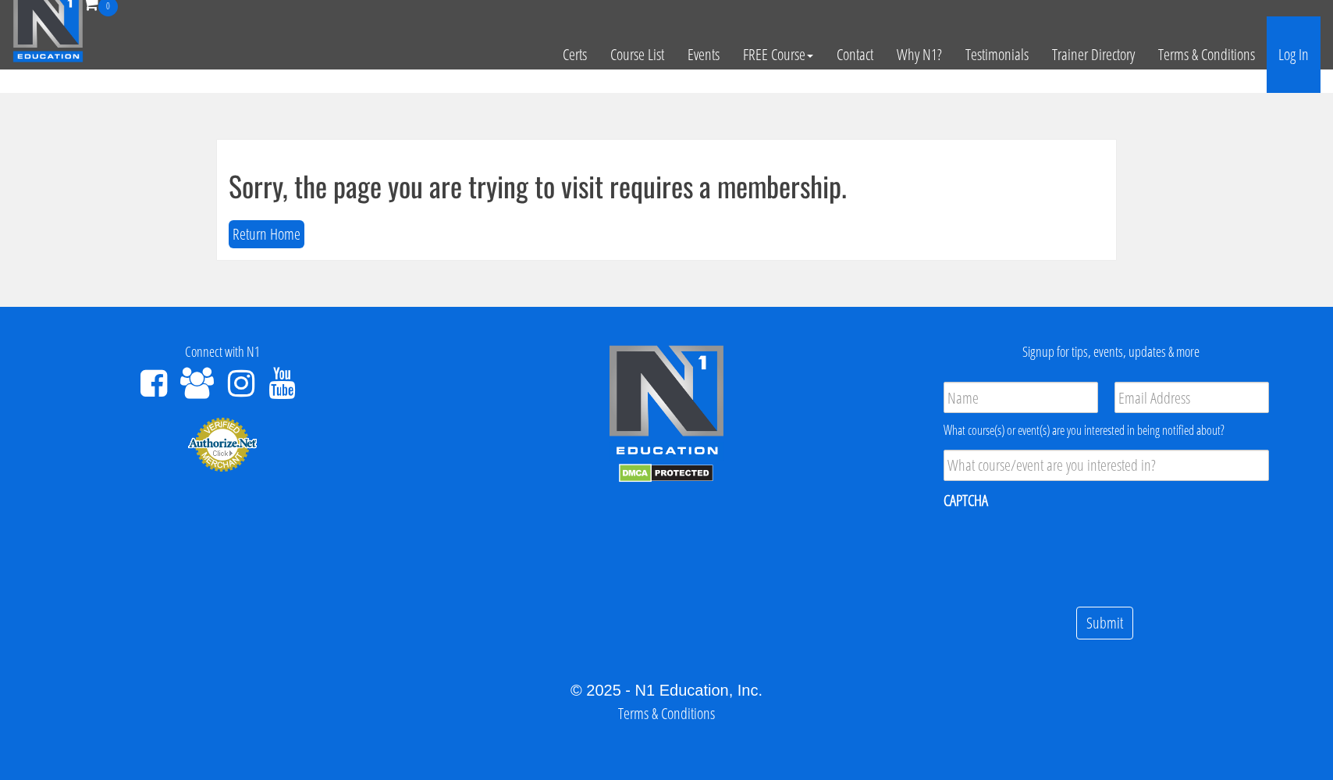
click at [1290, 56] on link "Log In" at bounding box center [1294, 54] width 54 height 77
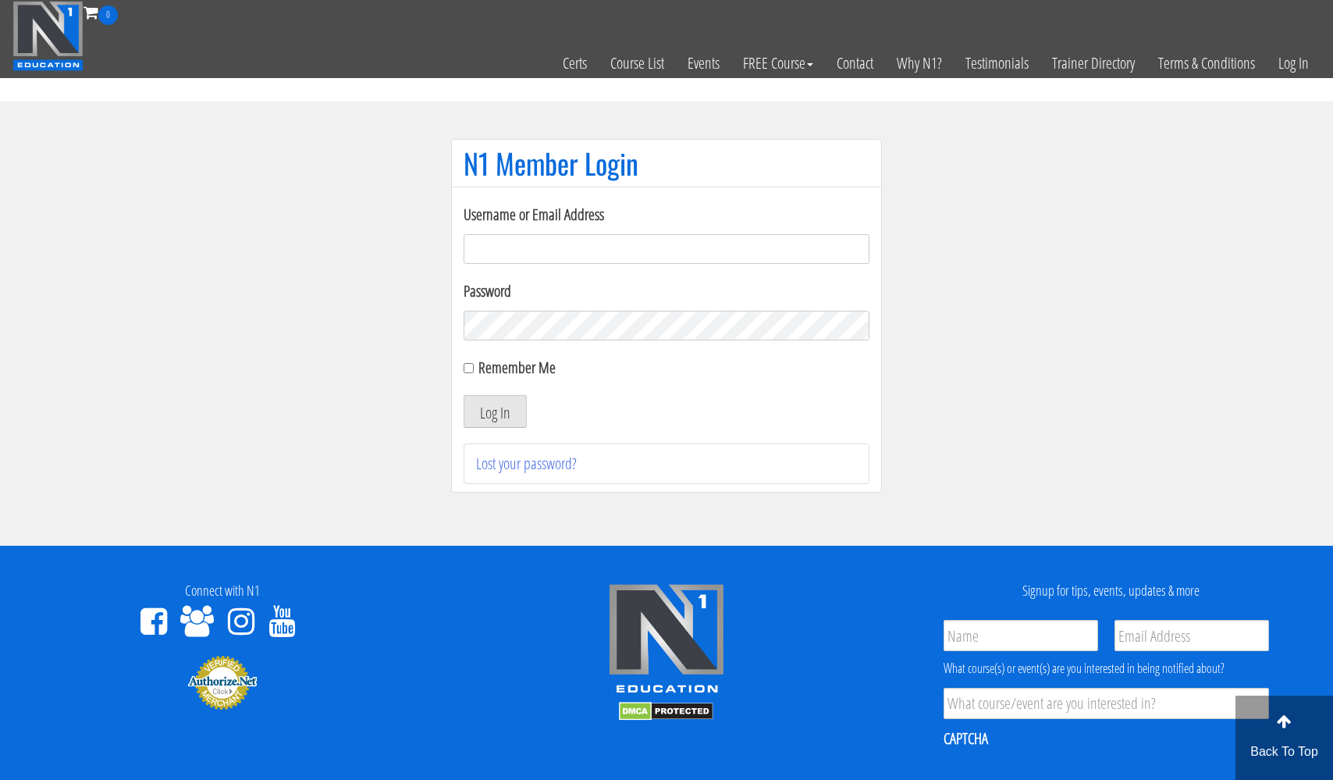
type input "[EMAIL_ADDRESS][DOMAIN_NAME]"
click at [495, 411] on button "Log In" at bounding box center [495, 411] width 63 height 33
click at [502, 411] on button "Log In" at bounding box center [495, 411] width 63 height 33
click at [493, 417] on button "Log In" at bounding box center [495, 411] width 63 height 33
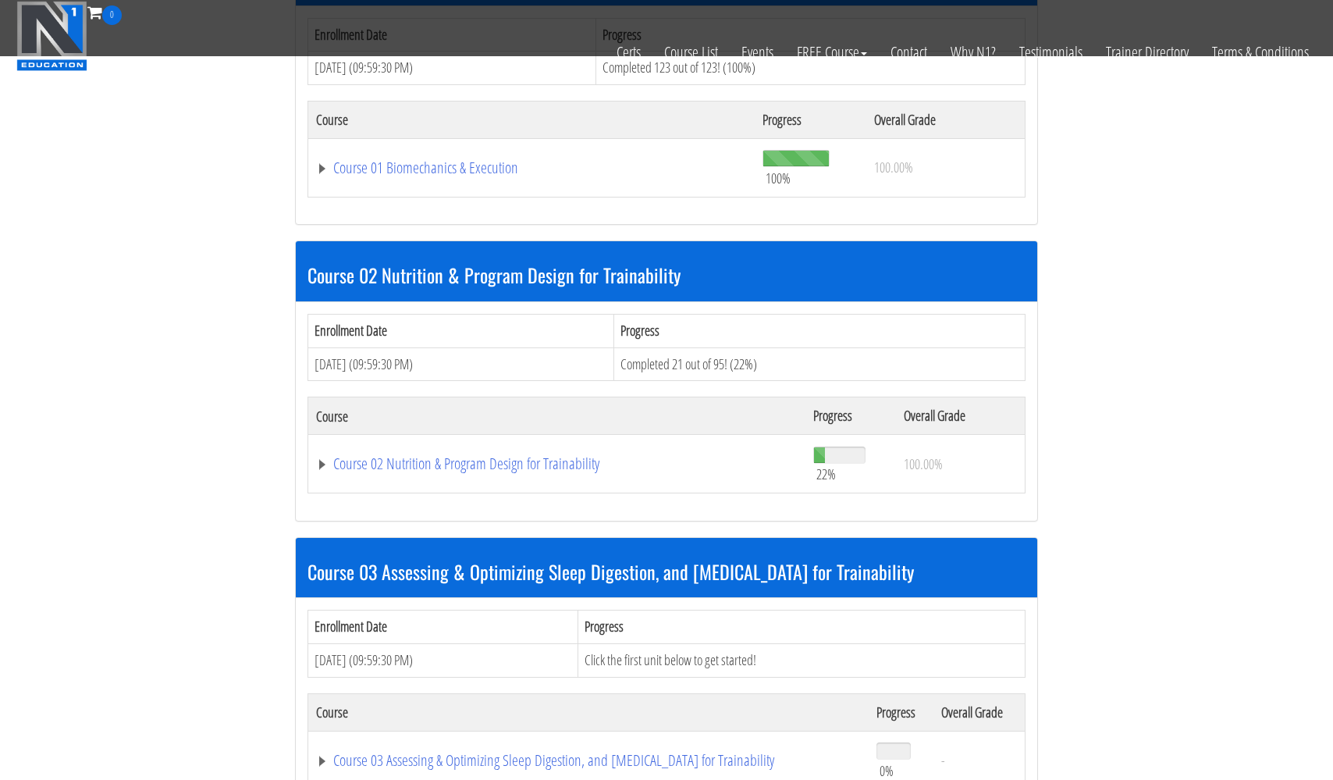
scroll to position [974, 0]
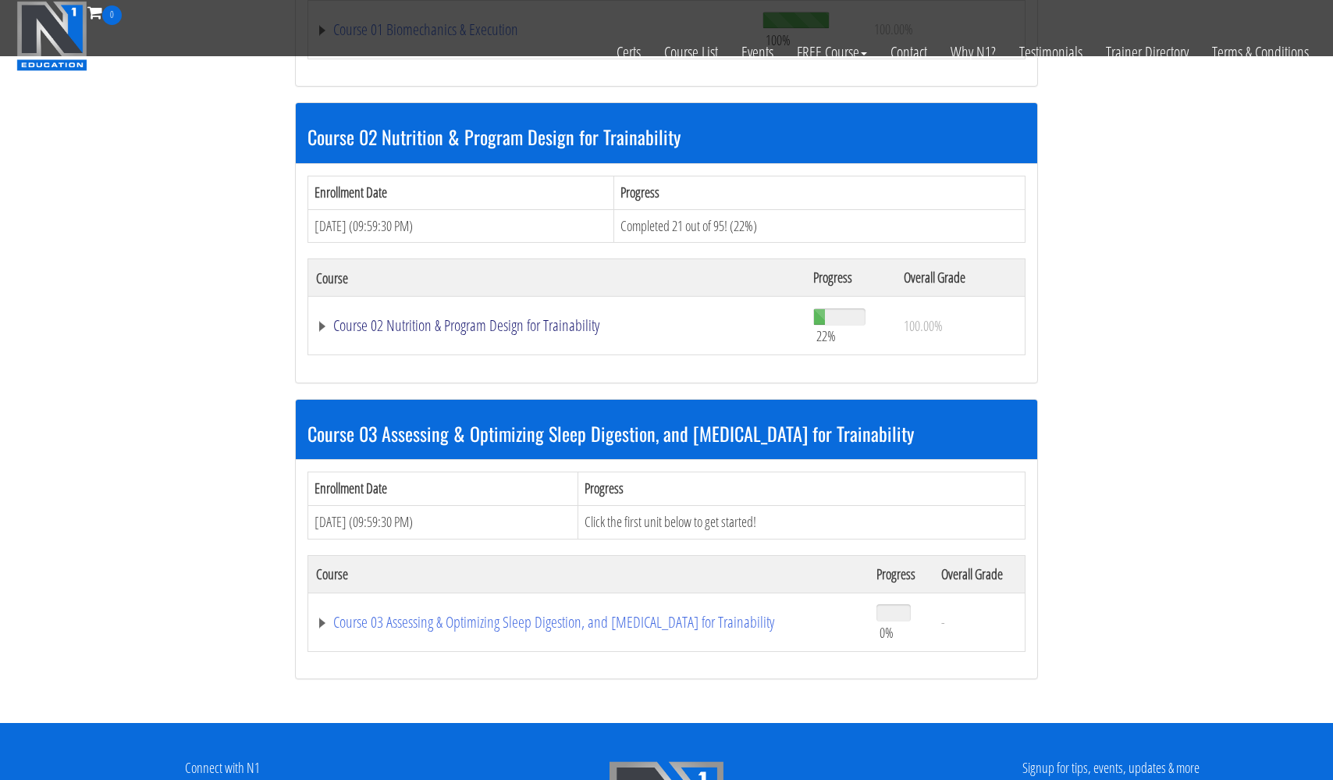
click at [472, 323] on link "Course 02 Nutrition & Program Design for Trainability" at bounding box center [557, 326] width 482 height 16
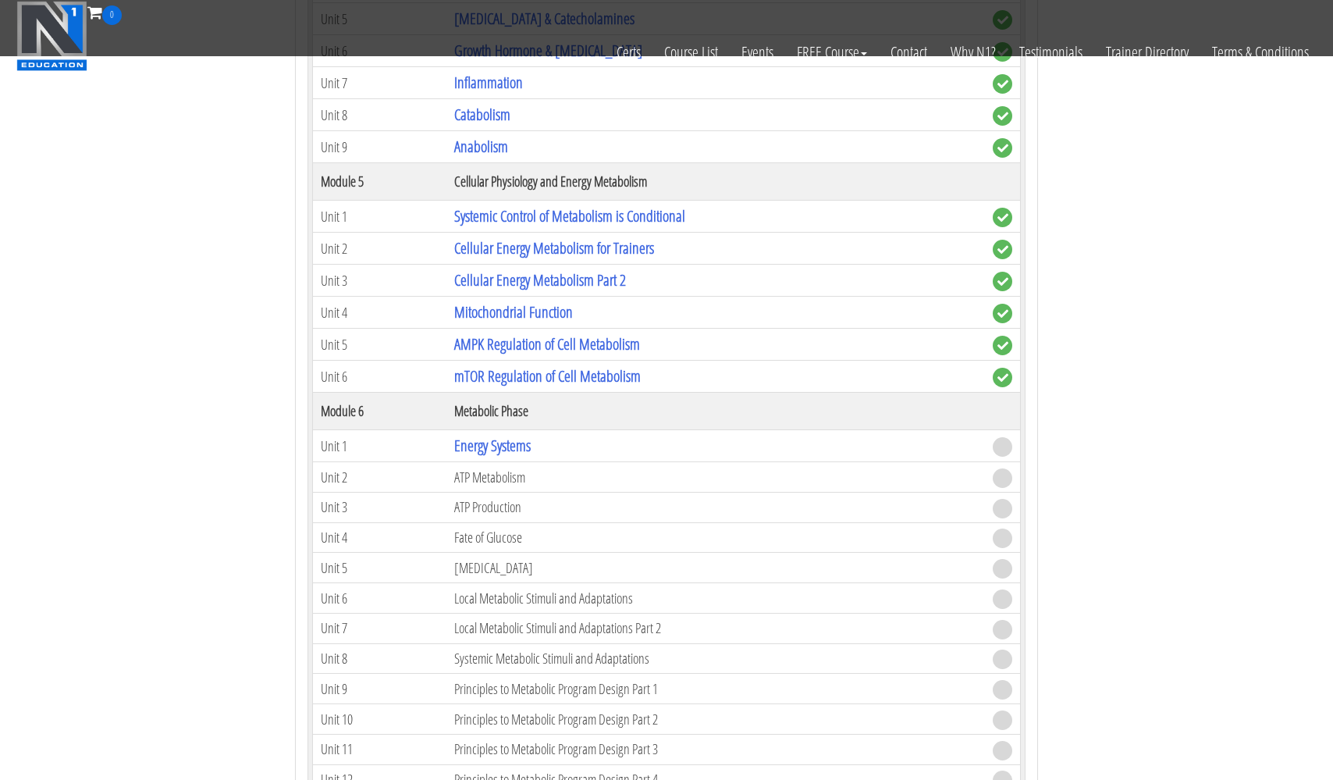
scroll to position [1830, 0]
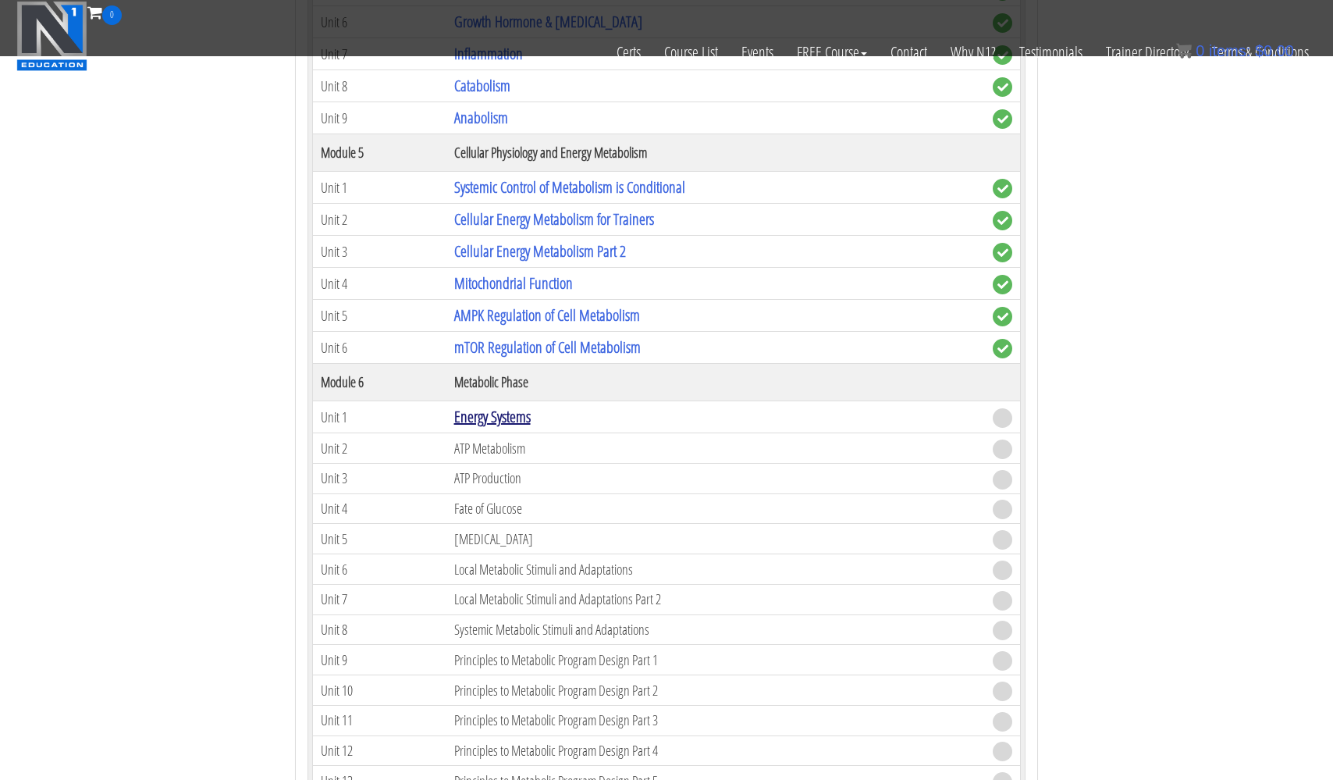
click at [502, 412] on link "Energy Systems" at bounding box center [492, 416] width 77 height 21
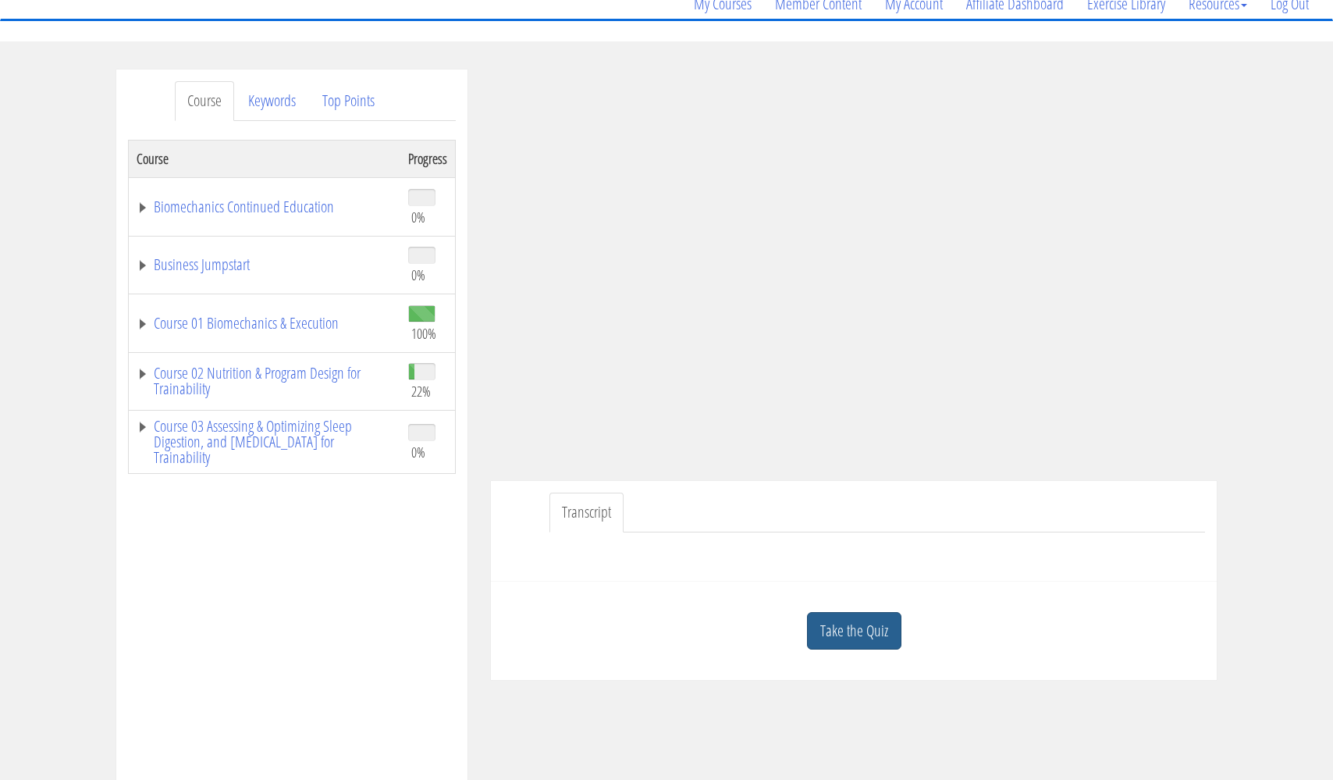
click at [858, 631] on link "Take the Quiz" at bounding box center [854, 631] width 94 height 38
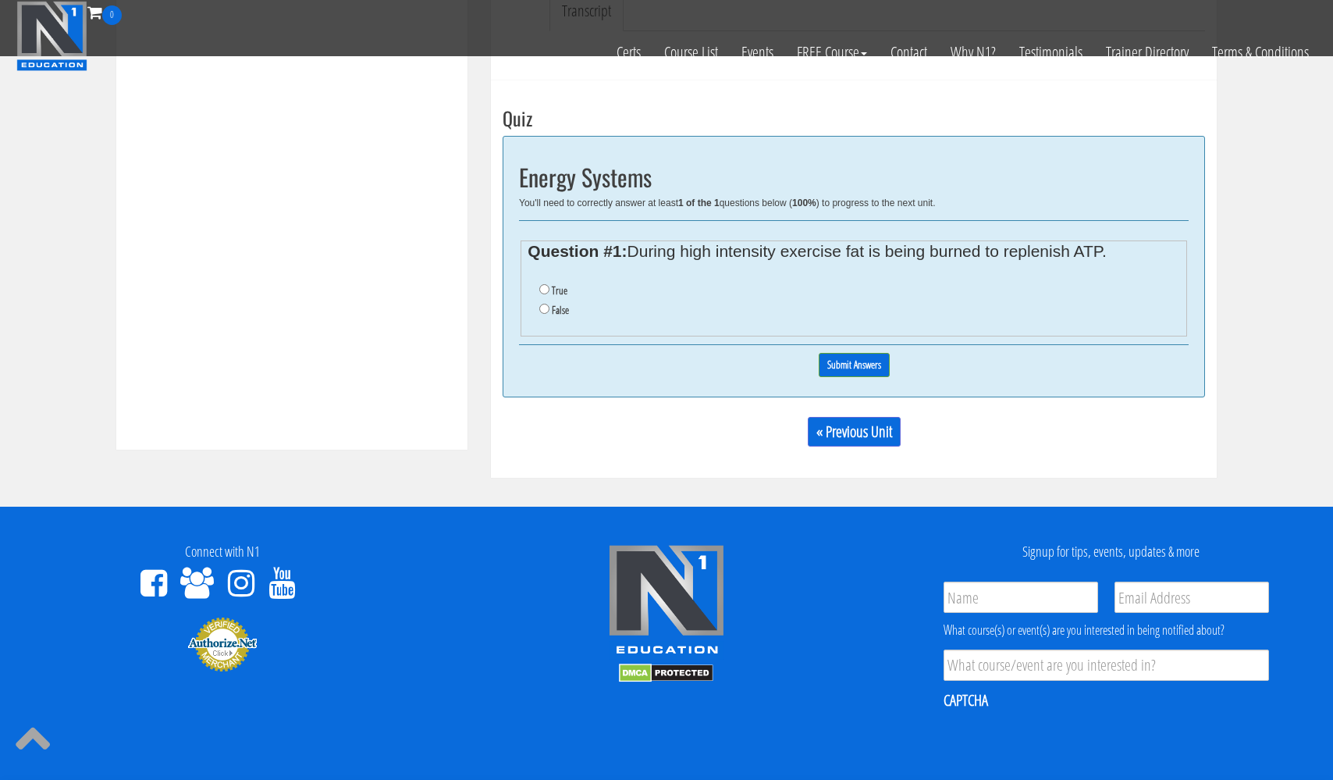
scroll to position [545, 0]
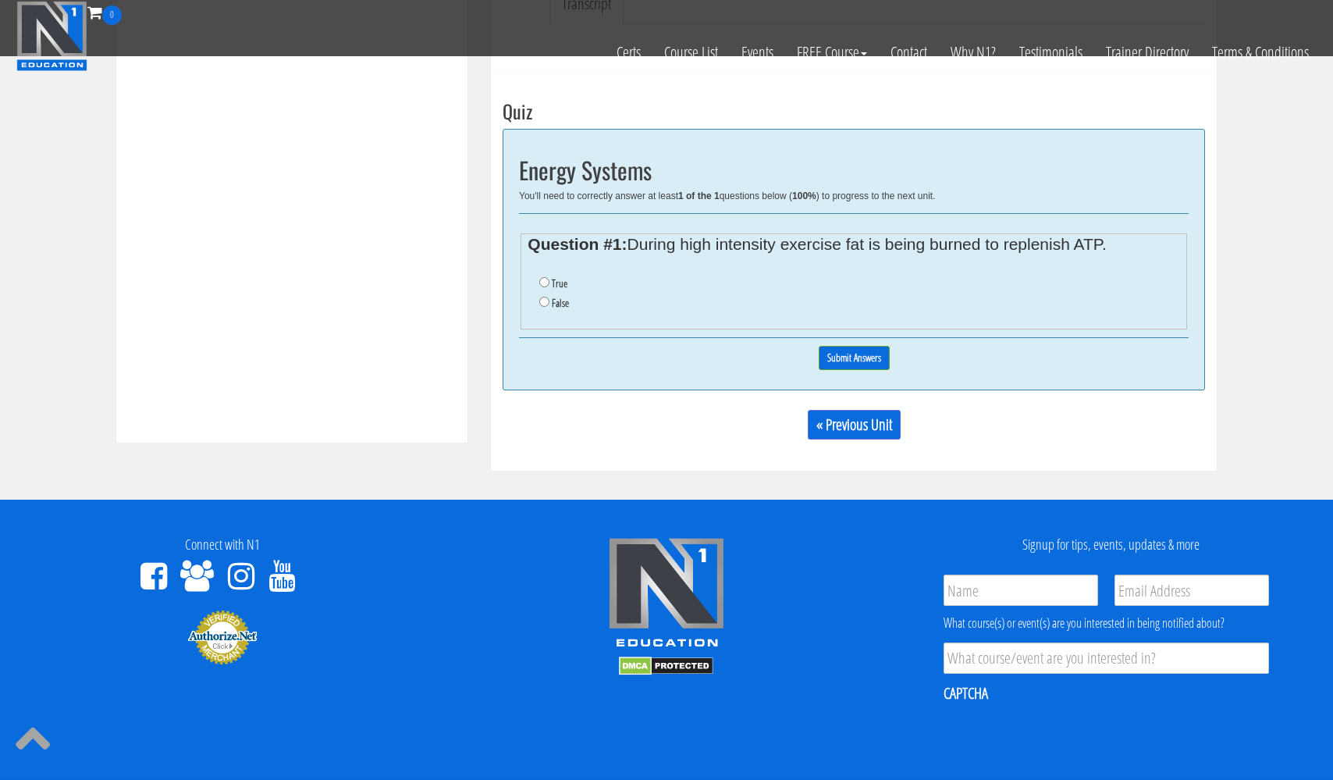
click at [547, 302] on input "False" at bounding box center [544, 302] width 10 height 10
radio input "true"
click at [844, 352] on input "Submit Answers" at bounding box center [854, 358] width 71 height 24
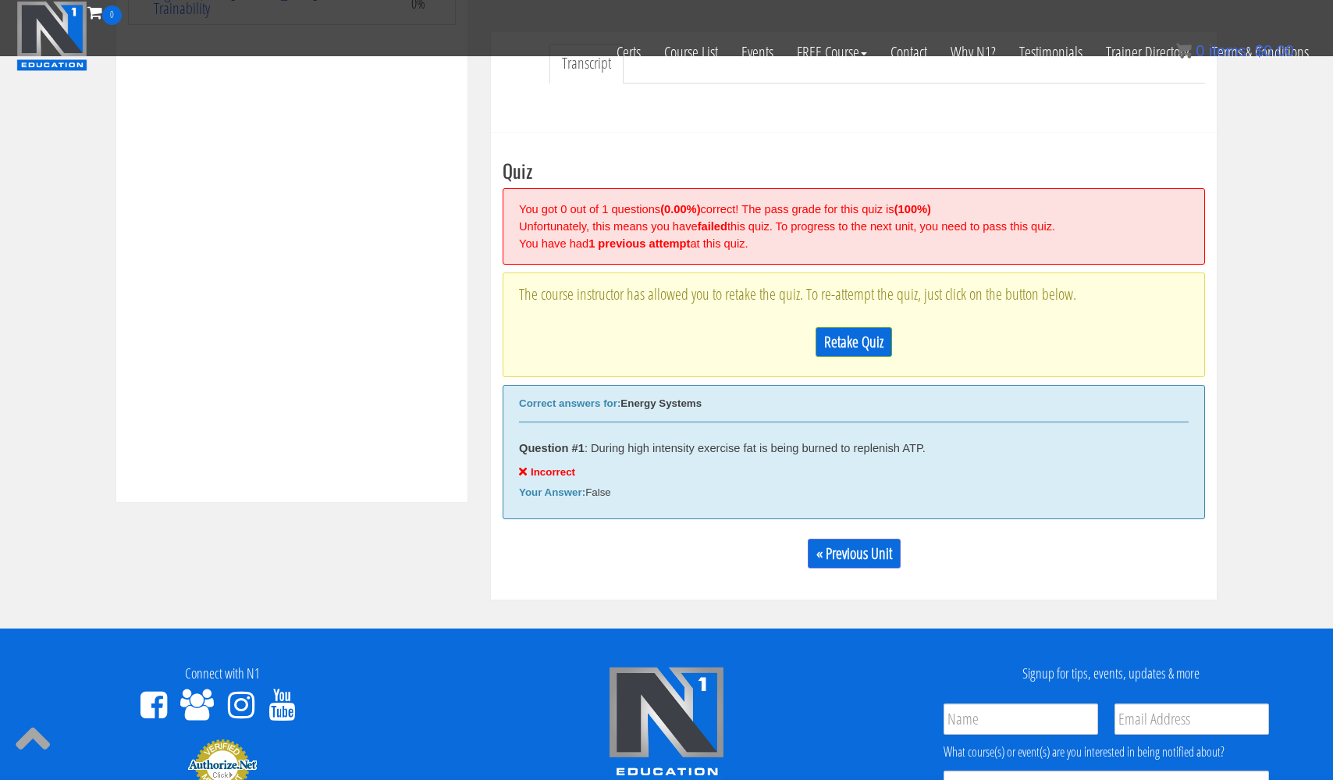
scroll to position [463, 0]
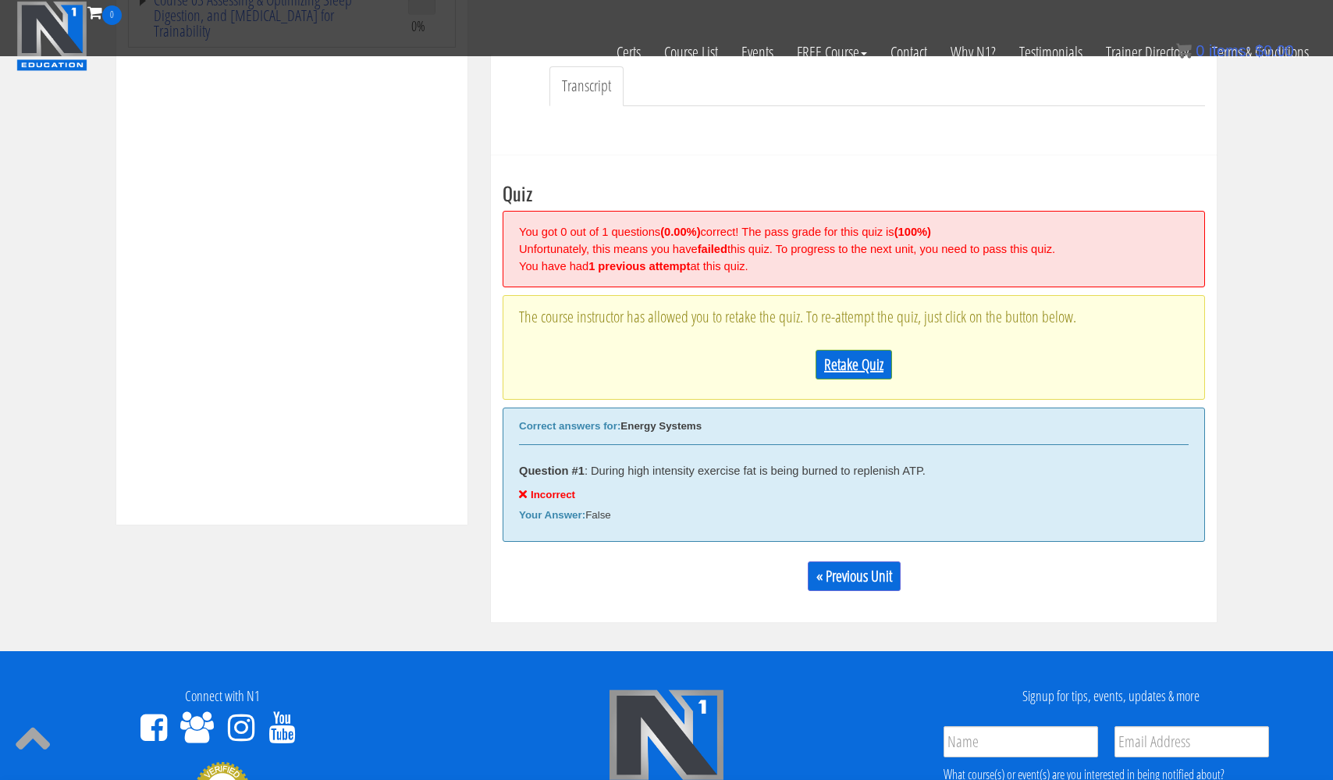
click at [849, 351] on link "Retake Quiz" at bounding box center [854, 365] width 77 height 30
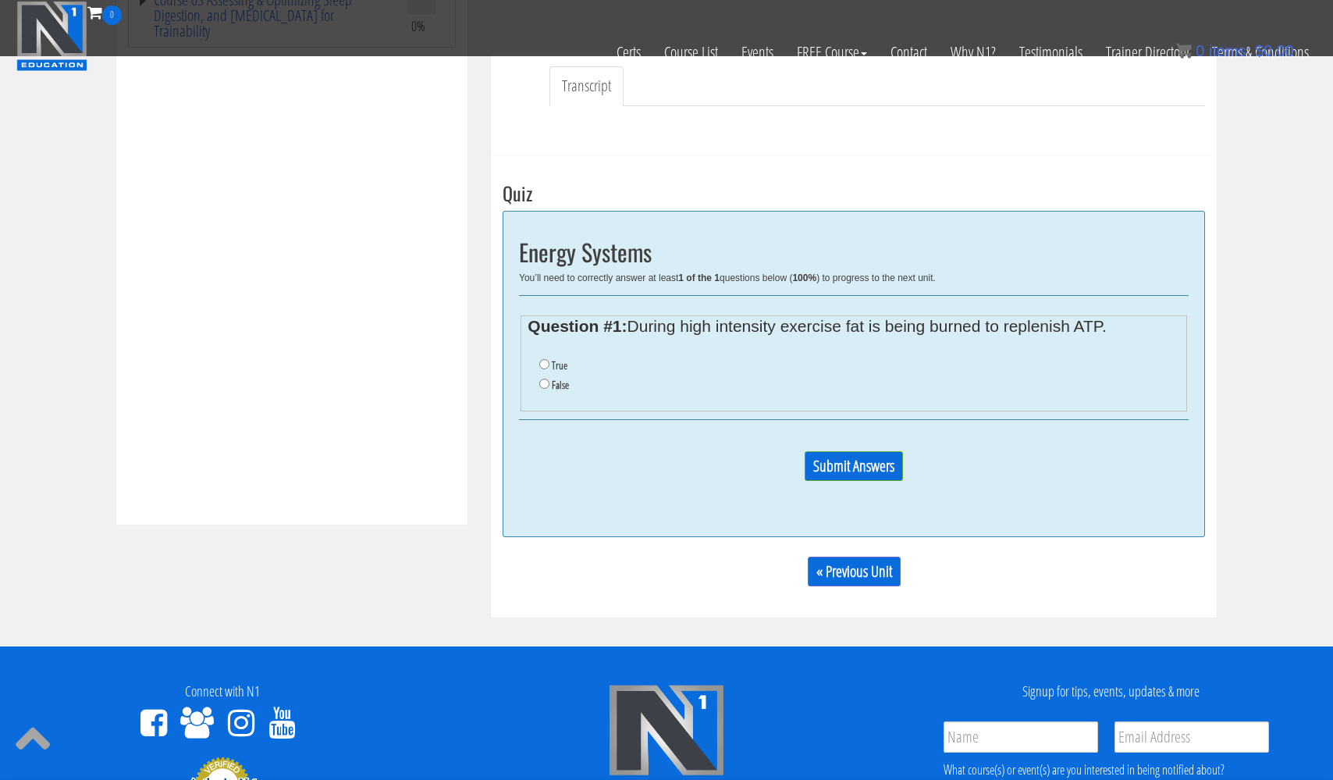
click at [546, 363] on input "True" at bounding box center [544, 364] width 10 height 10
radio input "true"
click at [832, 463] on input "Submit Answers" at bounding box center [854, 466] width 98 height 30
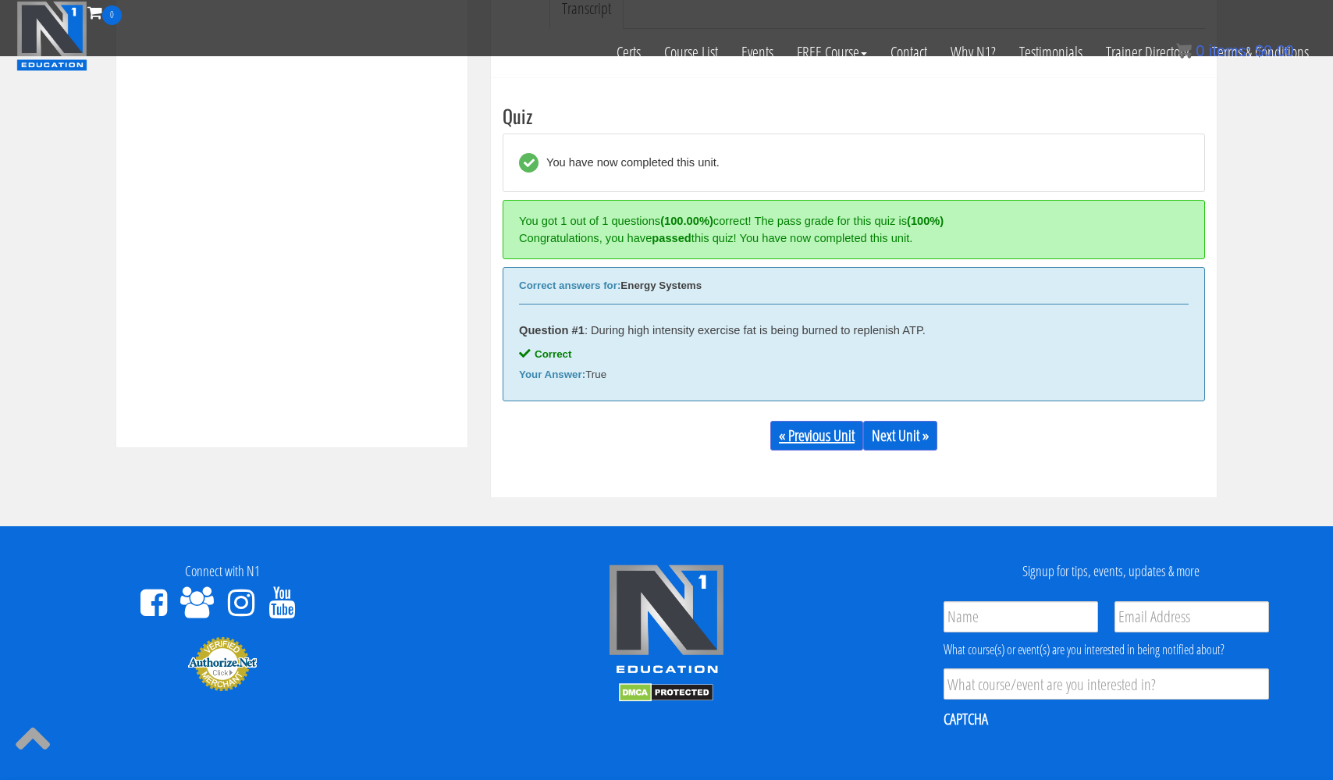
scroll to position [540, 0]
drag, startPoint x: 507, startPoint y: 276, endPoint x: 615, endPoint y: 372, distance: 144.9
click at [615, 372] on div "Correct answers for: Energy Systems Question #1 : During high intensity exercis…" at bounding box center [854, 334] width 703 height 134
copy div "Correct answers for: Energy Systems Question #1 : During high intensity exercis…"
click at [906, 430] on link "Next Unit »" at bounding box center [900, 436] width 74 height 30
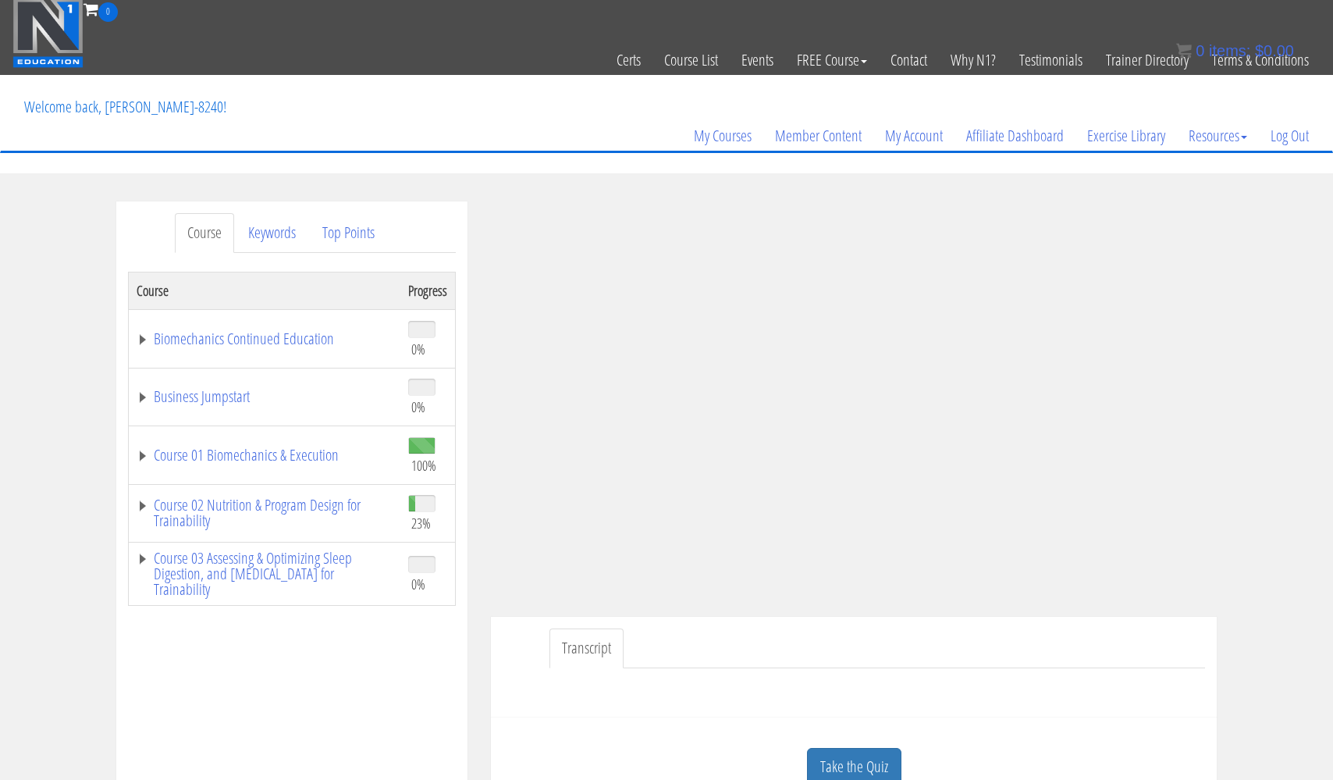
scroll to position [2, 0]
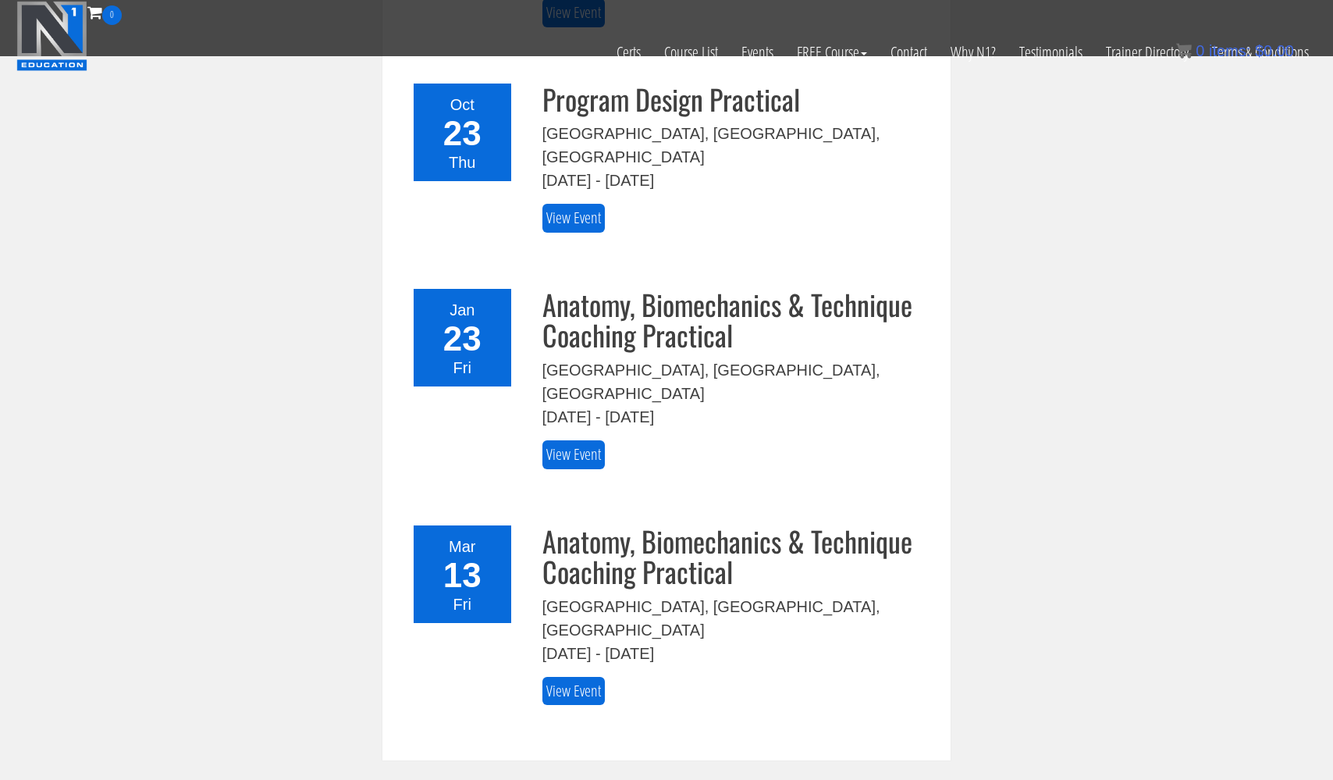
scroll to position [938, 0]
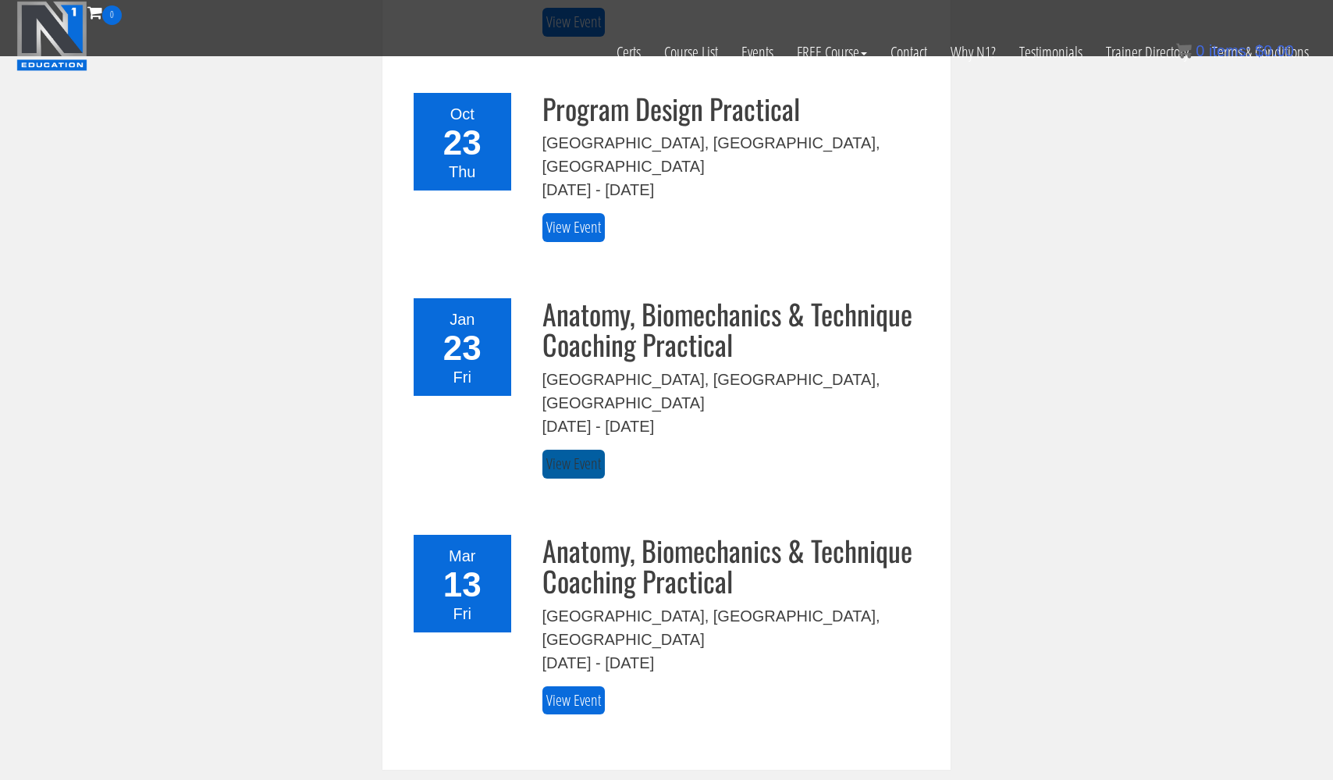
click at [571, 450] on link "View Event" at bounding box center [574, 464] width 62 height 29
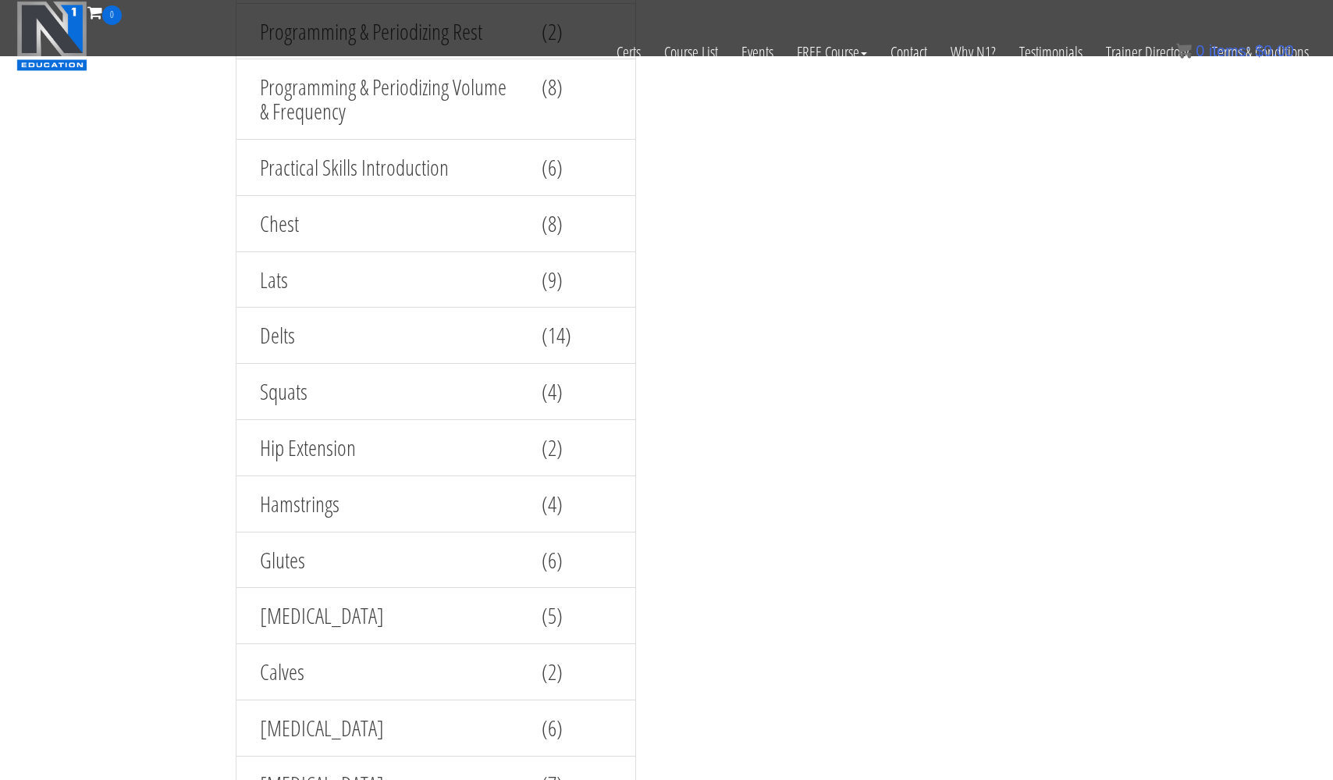
scroll to position [2551, 0]
